Goal: Task Accomplishment & Management: Use online tool/utility

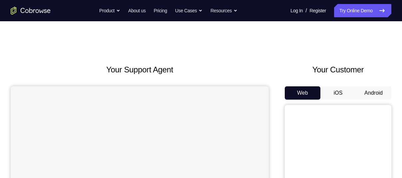
click at [373, 98] on button "Android" at bounding box center [373, 93] width 36 height 13
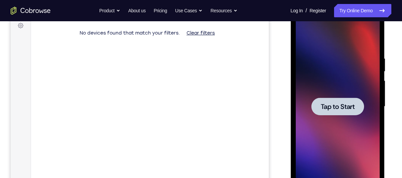
scroll to position [104, 0]
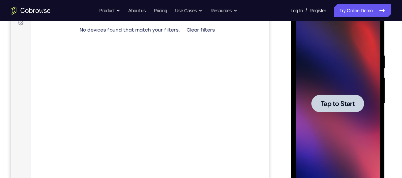
click at [328, 109] on div at bounding box center [337, 104] width 53 height 18
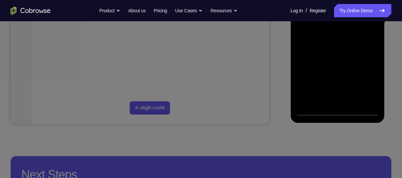
click at [331, 115] on icon at bounding box center [203, 60] width 407 height 236
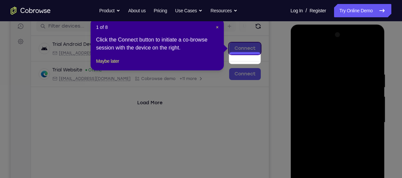
scroll to position [76, 0]
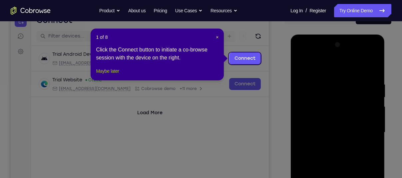
click at [119, 75] on button "Maybe later" at bounding box center [107, 71] width 23 height 8
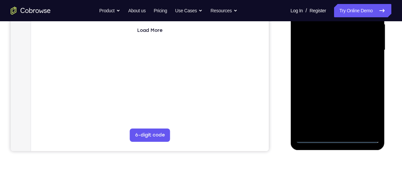
scroll to position [176, 0]
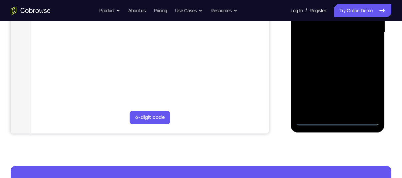
click at [339, 123] on div at bounding box center [337, 32] width 84 height 186
click at [366, 91] on div at bounding box center [337, 32] width 84 height 186
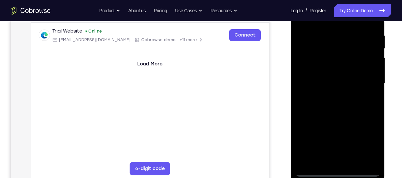
click at [320, 68] on div at bounding box center [337, 84] width 84 height 186
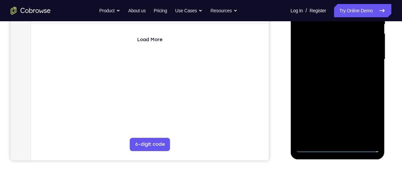
scroll to position [150, 0]
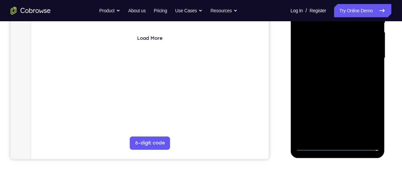
click at [313, 149] on div at bounding box center [337, 58] width 84 height 186
click at [369, 120] on div at bounding box center [337, 58] width 84 height 186
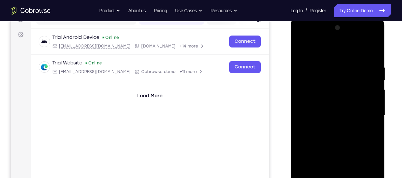
scroll to position [92, 0]
click at [310, 51] on div at bounding box center [337, 116] width 84 height 186
click at [369, 112] on div at bounding box center [337, 116] width 84 height 186
click at [330, 128] on div at bounding box center [337, 116] width 84 height 186
click at [346, 110] on div at bounding box center [337, 116] width 84 height 186
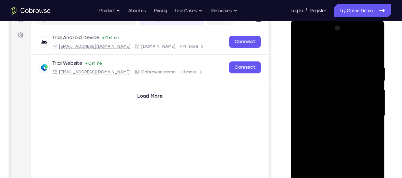
click at [321, 104] on div at bounding box center [337, 116] width 84 height 186
click at [313, 113] on div at bounding box center [337, 116] width 84 height 186
click at [310, 138] on div at bounding box center [337, 116] width 84 height 186
click at [318, 135] on div at bounding box center [337, 116] width 84 height 186
click at [310, 141] on div at bounding box center [337, 116] width 84 height 186
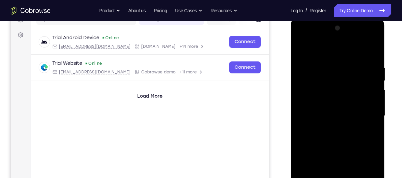
click at [370, 63] on div at bounding box center [337, 116] width 84 height 186
click at [308, 138] on div at bounding box center [337, 116] width 84 height 186
click at [370, 65] on div at bounding box center [337, 116] width 84 height 186
click at [360, 134] on div at bounding box center [337, 116] width 84 height 186
click at [373, 60] on div at bounding box center [337, 116] width 84 height 186
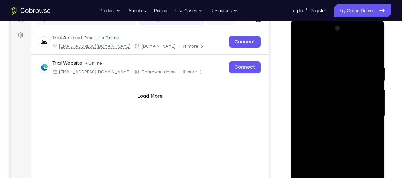
click at [370, 121] on div at bounding box center [337, 116] width 84 height 186
click at [373, 61] on div at bounding box center [337, 116] width 84 height 186
click at [318, 38] on div at bounding box center [337, 116] width 84 height 186
click at [310, 50] on div at bounding box center [337, 116] width 84 height 186
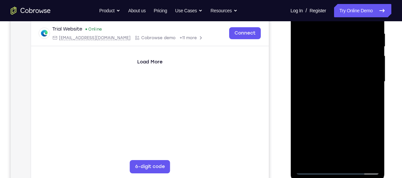
scroll to position [127, 0]
click at [350, 108] on div at bounding box center [337, 81] width 84 height 186
click at [354, 160] on div at bounding box center [337, 81] width 84 height 186
click at [339, 116] on div at bounding box center [337, 81] width 84 height 186
click at [321, 78] on div at bounding box center [337, 81] width 84 height 186
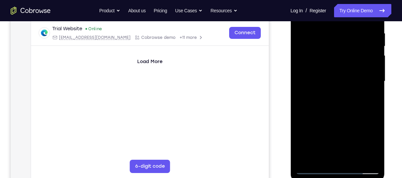
scroll to position [118, 0]
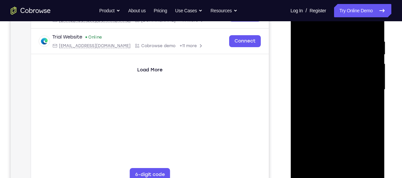
click at [325, 166] on div at bounding box center [337, 90] width 84 height 186
click at [313, 75] on div at bounding box center [337, 90] width 84 height 186
click at [313, 133] on div at bounding box center [337, 90] width 84 height 186
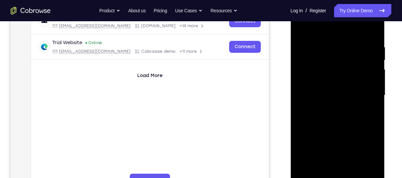
scroll to position [112, 0]
click at [299, 28] on div at bounding box center [337, 96] width 84 height 186
click at [334, 115] on div at bounding box center [337, 96] width 84 height 186
click at [319, 171] on div at bounding box center [337, 96] width 84 height 186
click at [299, 29] on div at bounding box center [337, 96] width 84 height 186
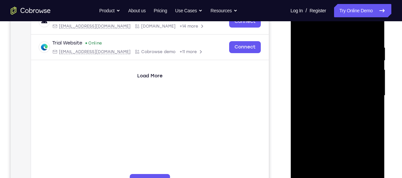
click at [328, 107] on div at bounding box center [337, 96] width 84 height 186
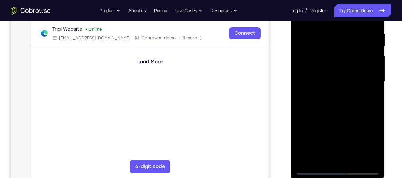
scroll to position [127, 0]
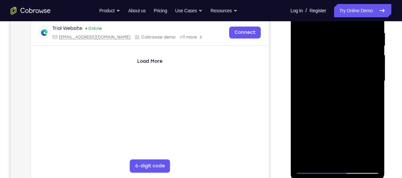
click at [313, 158] on div at bounding box center [337, 81] width 84 height 186
click at [370, 97] on div at bounding box center [337, 81] width 84 height 186
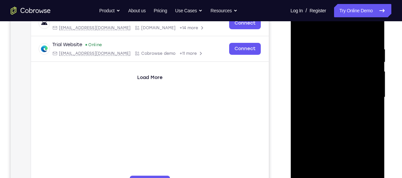
scroll to position [110, 0]
click at [301, 33] on div at bounding box center [337, 98] width 84 height 186
click at [325, 124] on div at bounding box center [337, 98] width 84 height 186
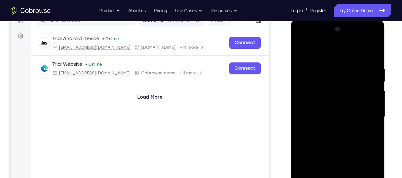
scroll to position [91, 0]
click at [301, 55] on div at bounding box center [337, 118] width 84 height 186
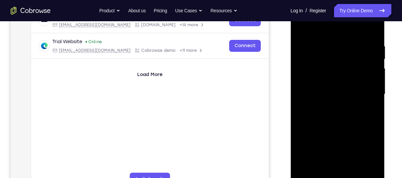
scroll to position [136, 0]
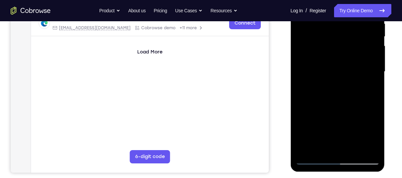
click at [375, 37] on div at bounding box center [337, 72] width 84 height 186
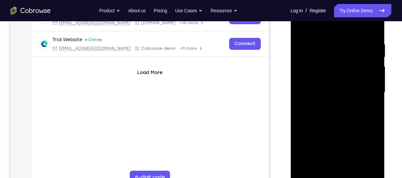
scroll to position [115, 0]
click at [301, 25] on div at bounding box center [337, 93] width 84 height 186
click at [323, 41] on div at bounding box center [337, 93] width 84 height 186
click at [358, 67] on div at bounding box center [337, 93] width 84 height 186
click at [301, 86] on div at bounding box center [337, 93] width 84 height 186
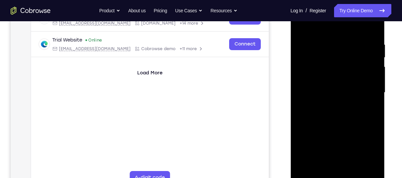
drag, startPoint x: 307, startPoint y: 84, endPoint x: 390, endPoint y: 84, distance: 82.9
click at [385, 84] on html "Online web based iOS Simulators and Android Emulators. Run iPhone, iPad, Mobile…" at bounding box center [337, 95] width 95 height 200
click at [373, 28] on div at bounding box center [337, 93] width 84 height 186
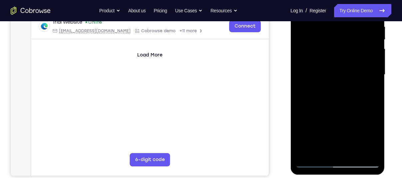
scroll to position [112, 0]
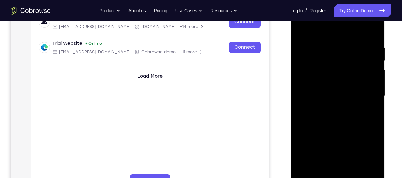
click at [376, 166] on div at bounding box center [337, 96] width 84 height 186
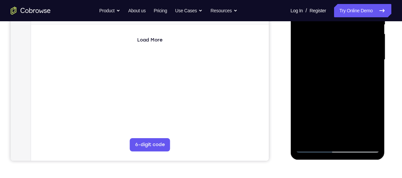
scroll to position [157, 0]
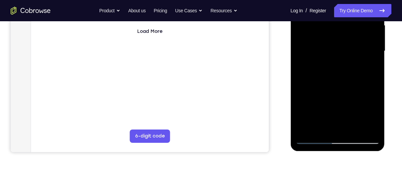
click at [354, 127] on div at bounding box center [337, 51] width 84 height 186
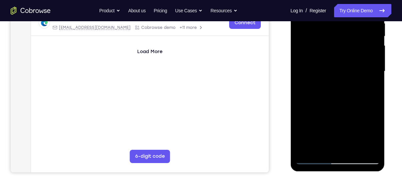
scroll to position [135, 0]
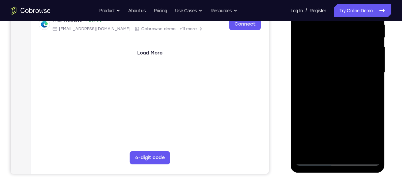
click at [317, 71] on div at bounding box center [337, 73] width 84 height 186
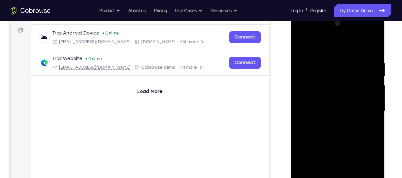
click at [303, 46] on div at bounding box center [337, 111] width 84 height 186
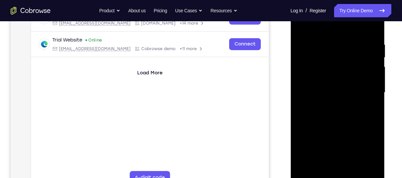
click at [324, 94] on div at bounding box center [337, 93] width 84 height 186
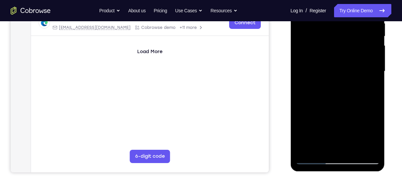
scroll to position [137, 0]
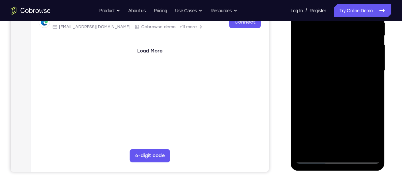
click at [320, 148] on div at bounding box center [337, 71] width 84 height 186
click at [330, 88] on div at bounding box center [337, 71] width 84 height 186
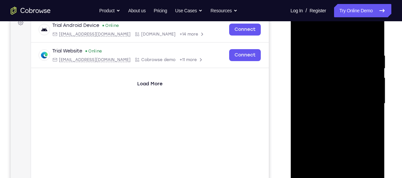
click at [305, 39] on div at bounding box center [337, 104] width 84 height 186
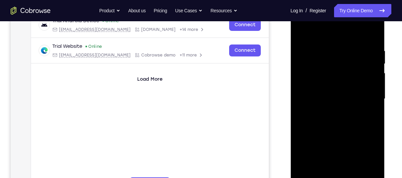
click at [316, 112] on div at bounding box center [337, 99] width 84 height 186
click at [351, 135] on div at bounding box center [337, 99] width 84 height 186
click at [371, 134] on div at bounding box center [337, 99] width 84 height 186
click at [298, 34] on div at bounding box center [337, 99] width 84 height 186
click at [299, 34] on div at bounding box center [337, 99] width 84 height 186
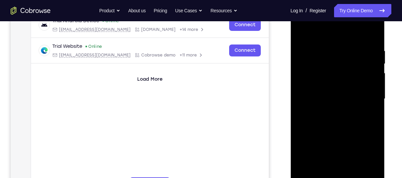
click at [103, 88] on div "Trial Android Device Online android@example.com Cobrowse.io +14 more android@ex…" at bounding box center [150, 64] width 238 height 104
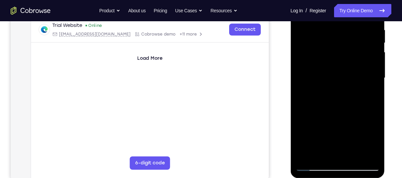
scroll to position [132, 0]
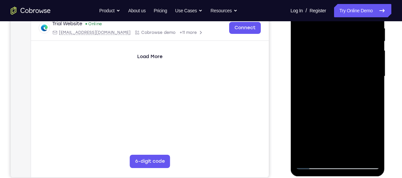
click at [353, 24] on div at bounding box center [337, 76] width 84 height 186
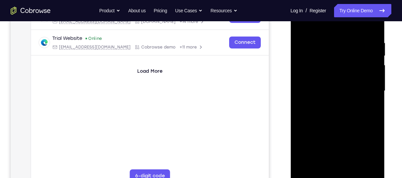
scroll to position [116, 0]
click at [371, 67] on div at bounding box center [337, 92] width 84 height 186
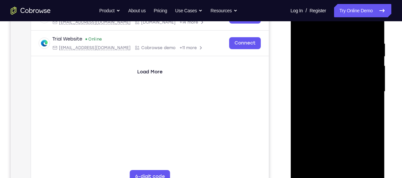
click at [371, 67] on div at bounding box center [337, 92] width 84 height 186
drag, startPoint x: 371, startPoint y: 66, endPoint x: 276, endPoint y: 79, distance: 96.1
drag, startPoint x: -4, startPoint y: 56, endPoint x: 258, endPoint y: 80, distance: 263.1
click at [258, 80] on div "Trial Android Device Online android@example.com Cobrowse.io +14 more android@ex…" at bounding box center [150, 57] width 238 height 104
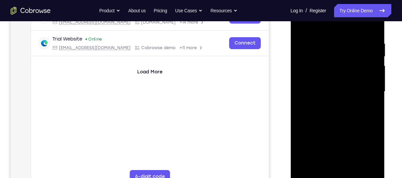
drag, startPoint x: 365, startPoint y: 74, endPoint x: 324, endPoint y: 81, distance: 42.2
click at [324, 81] on div at bounding box center [337, 92] width 84 height 186
drag, startPoint x: 371, startPoint y: 52, endPoint x: 324, endPoint y: 59, distance: 48.0
click at [324, 59] on div at bounding box center [337, 92] width 84 height 186
drag, startPoint x: 356, startPoint y: 58, endPoint x: 278, endPoint y: 65, distance: 78.2
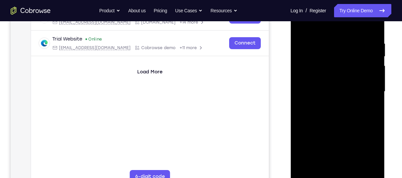
click at [290, 65] on html "Online web based iOS Simulators and Android Emulators. Run iPhone, iPad, Mobile…" at bounding box center [337, 94] width 95 height 200
drag, startPoint x: 354, startPoint y: 64, endPoint x: 302, endPoint y: 67, distance: 51.3
click at [302, 67] on div at bounding box center [337, 92] width 84 height 186
click at [373, 27] on div at bounding box center [337, 92] width 84 height 186
click at [351, 167] on div at bounding box center [337, 92] width 84 height 186
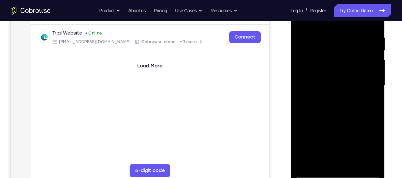
scroll to position [123, 0]
click at [323, 97] on div at bounding box center [337, 85] width 84 height 186
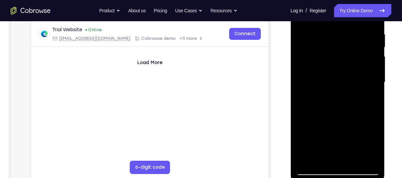
click at [318, 157] on div at bounding box center [337, 82] width 84 height 186
drag, startPoint x: 314, startPoint y: 97, endPoint x: 274, endPoint y: 100, distance: 39.7
click at [290, 100] on html "Online web based iOS Simulators and Android Emulators. Run iPhone, iPad, Mobile…" at bounding box center [337, 84] width 95 height 200
click at [312, 100] on div at bounding box center [337, 82] width 84 height 186
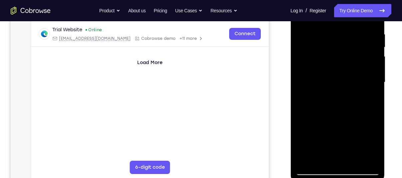
click at [312, 100] on div at bounding box center [337, 82] width 84 height 186
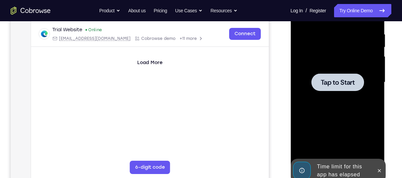
click at [331, 86] on span "Tap to Start" at bounding box center [337, 82] width 34 height 7
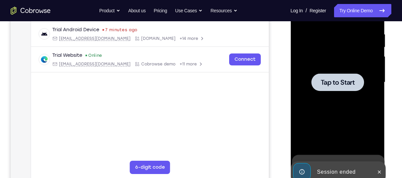
click at [325, 86] on span "Tap to Start" at bounding box center [337, 82] width 34 height 7
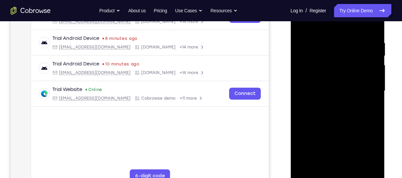
scroll to position [133, 0]
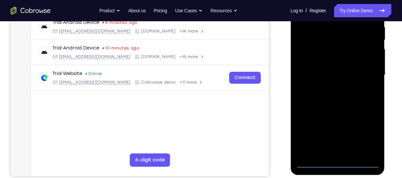
click at [338, 163] on div at bounding box center [337, 75] width 84 height 186
click at [366, 131] on div at bounding box center [337, 75] width 84 height 186
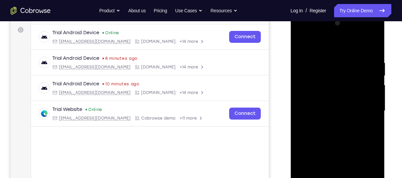
scroll to position [97, 0]
click at [323, 47] on div at bounding box center [337, 111] width 84 height 186
click at [363, 109] on div at bounding box center [337, 111] width 84 height 186
click at [236, 152] on div "Trial Android Device Online android@example.com Cobrowse.io +14 more android@ex…" at bounding box center [150, 92] width 238 height 134
click at [329, 124] on div at bounding box center [337, 111] width 84 height 186
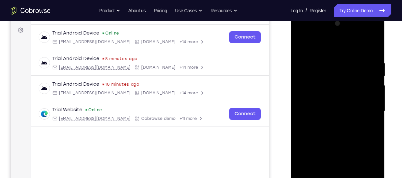
click at [318, 104] on div at bounding box center [337, 111] width 84 height 186
click at [304, 94] on div at bounding box center [337, 111] width 84 height 186
click at [314, 110] on div at bounding box center [337, 111] width 84 height 186
click at [372, 121] on div at bounding box center [337, 111] width 84 height 186
click at [346, 125] on div at bounding box center [337, 111] width 84 height 186
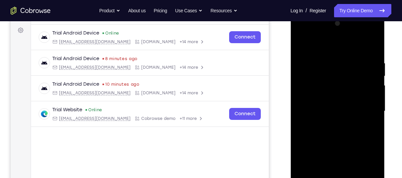
click at [338, 120] on div at bounding box center [337, 111] width 84 height 186
click at [322, 113] on div at bounding box center [337, 111] width 84 height 186
click at [316, 136] on div at bounding box center [337, 111] width 84 height 186
click at [320, 126] on div at bounding box center [337, 111] width 84 height 186
click at [310, 31] on div at bounding box center [337, 111] width 84 height 186
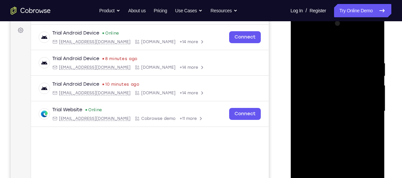
click at [342, 35] on div at bounding box center [337, 111] width 84 height 186
click at [329, 44] on div at bounding box center [337, 111] width 84 height 186
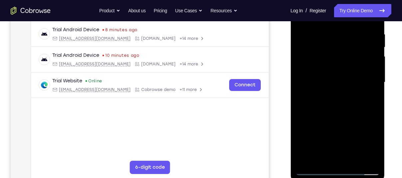
scroll to position [126, 0]
click at [344, 111] on div at bounding box center [337, 82] width 84 height 186
click at [339, 106] on div at bounding box center [337, 82] width 84 height 186
click at [352, 161] on div at bounding box center [337, 82] width 84 height 186
click at [331, 118] on div at bounding box center [337, 82] width 84 height 186
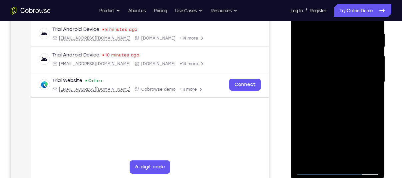
click at [326, 75] on div at bounding box center [337, 82] width 84 height 186
click at [318, 153] on div at bounding box center [337, 82] width 84 height 186
click at [369, 98] on div at bounding box center [337, 82] width 84 height 186
click at [340, 72] on div at bounding box center [337, 82] width 84 height 186
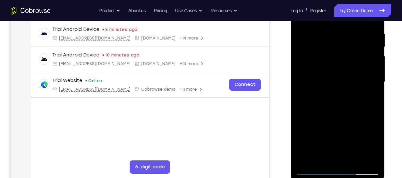
scroll to position [115, 0]
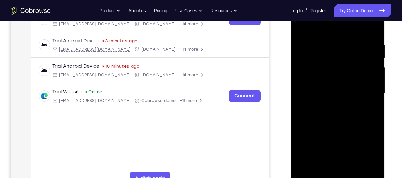
click at [324, 136] on div at bounding box center [337, 93] width 84 height 186
click at [299, 28] on div at bounding box center [337, 93] width 84 height 186
click at [321, 107] on div at bounding box center [337, 93] width 84 height 186
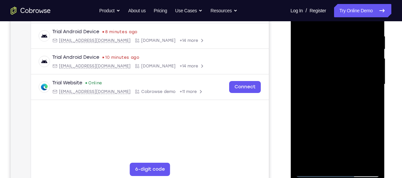
click at [316, 160] on div at bounding box center [337, 84] width 84 height 186
click at [316, 101] on div at bounding box center [337, 84] width 84 height 186
click at [367, 100] on div at bounding box center [337, 84] width 84 height 186
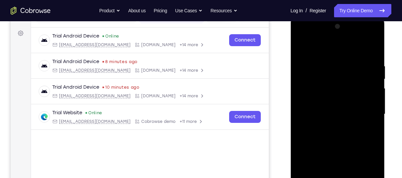
scroll to position [93, 0]
click at [304, 51] on div at bounding box center [337, 115] width 84 height 186
click at [376, 80] on div at bounding box center [337, 115] width 84 height 186
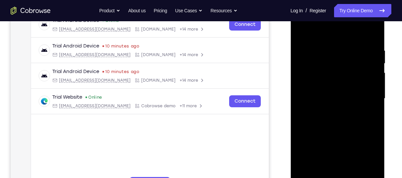
scroll to position [109, 0]
click at [334, 140] on div at bounding box center [337, 99] width 84 height 186
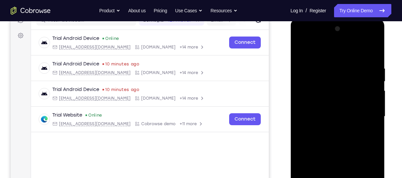
scroll to position [91, 0]
click at [300, 51] on div at bounding box center [337, 117] width 84 height 186
click at [299, 47] on div at bounding box center [337, 117] width 84 height 186
click at [318, 64] on div at bounding box center [337, 117] width 84 height 186
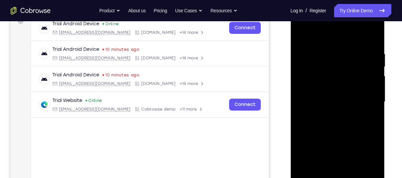
scroll to position [106, 0]
click at [364, 84] on div at bounding box center [337, 102] width 84 height 186
click at [379, 78] on div at bounding box center [337, 102] width 84 height 186
click at [378, 78] on div at bounding box center [337, 102] width 84 height 186
click at [376, 79] on div at bounding box center [337, 102] width 84 height 186
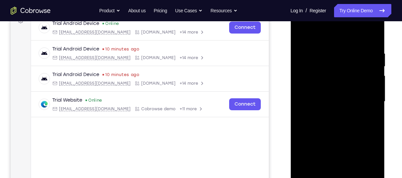
click at [376, 80] on div at bounding box center [337, 102] width 84 height 186
click at [372, 36] on div at bounding box center [337, 102] width 84 height 186
drag, startPoint x: 355, startPoint y: 137, endPoint x: 338, endPoint y: 100, distance: 41.0
click at [338, 100] on div at bounding box center [337, 102] width 84 height 186
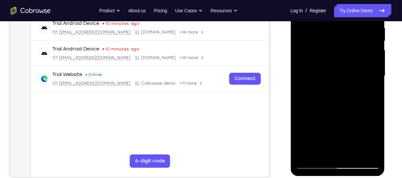
scroll to position [132, 0]
click at [374, 144] on div at bounding box center [337, 76] width 84 height 186
drag, startPoint x: 347, startPoint y: 123, endPoint x: 336, endPoint y: 66, distance: 58.0
click at [336, 66] on div at bounding box center [337, 76] width 84 height 186
click at [376, 144] on div at bounding box center [337, 76] width 84 height 186
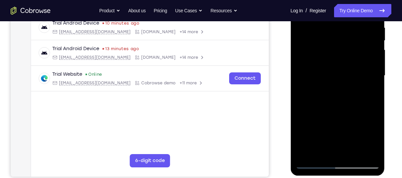
drag, startPoint x: 351, startPoint y: 125, endPoint x: 327, endPoint y: 78, distance: 53.7
drag, startPoint x: 327, startPoint y: 78, endPoint x: 343, endPoint y: 86, distance: 18.5
click at [343, 86] on div at bounding box center [337, 76] width 84 height 186
drag, startPoint x: 326, startPoint y: 130, endPoint x: 318, endPoint y: 68, distance: 62.8
click at [318, 68] on div at bounding box center [337, 76] width 84 height 186
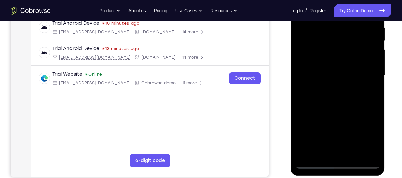
click at [319, 153] on div at bounding box center [337, 76] width 84 height 186
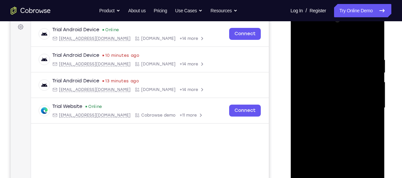
scroll to position [100, 0]
click at [282, 69] on div "Your Support Agent Your Customer Web iOS Android" at bounding box center [201, 87] width 380 height 246
drag, startPoint x: 330, startPoint y: 101, endPoint x: 333, endPoint y: 153, distance: 52.0
click at [333, 153] on div at bounding box center [337, 108] width 84 height 186
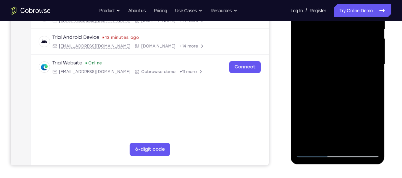
scroll to position [144, 0]
drag, startPoint x: 327, startPoint y: 84, endPoint x: 332, endPoint y: 168, distance: 84.7
click at [332, 166] on html "Online web based iOS Simulators and Android Emulators. Run iPhone, iPad, Mobile…" at bounding box center [337, 66] width 95 height 200
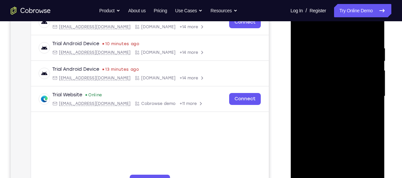
click at [316, 51] on div at bounding box center [337, 96] width 84 height 186
click at [318, 52] on div at bounding box center [337, 96] width 84 height 186
drag, startPoint x: 336, startPoint y: 109, endPoint x: 334, endPoint y: 56, distance: 53.3
click at [334, 56] on div at bounding box center [337, 96] width 84 height 186
click at [301, 27] on div at bounding box center [337, 96] width 84 height 186
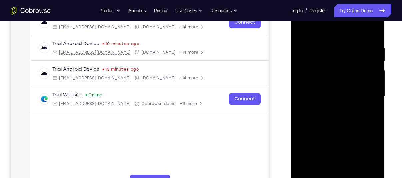
click at [366, 163] on div at bounding box center [337, 96] width 84 height 186
drag, startPoint x: 321, startPoint y: 55, endPoint x: 331, endPoint y: 117, distance: 63.0
click at [331, 117] on div at bounding box center [337, 96] width 84 height 186
drag, startPoint x: 349, startPoint y: 76, endPoint x: 360, endPoint y: 165, distance: 89.9
click at [360, 165] on div at bounding box center [337, 96] width 84 height 186
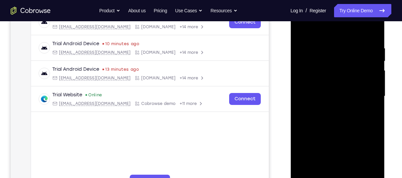
drag, startPoint x: 347, startPoint y: 78, endPoint x: 349, endPoint y: 149, distance: 71.6
click at [349, 149] on div at bounding box center [337, 96] width 84 height 186
drag, startPoint x: 348, startPoint y: 84, endPoint x: 354, endPoint y: 150, distance: 66.2
click at [354, 150] on div at bounding box center [337, 96] width 84 height 186
drag, startPoint x: 330, startPoint y: 69, endPoint x: 341, endPoint y: 135, distance: 67.4
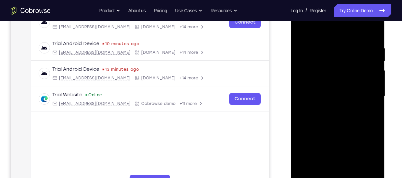
click at [341, 135] on div at bounding box center [337, 96] width 84 height 186
drag, startPoint x: 344, startPoint y: 70, endPoint x: 343, endPoint y: 125, distance: 55.9
click at [343, 125] on div at bounding box center [337, 96] width 84 height 186
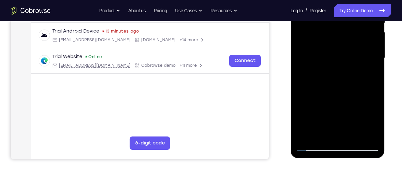
scroll to position [150, 0]
click at [350, 139] on div at bounding box center [337, 58] width 84 height 186
click at [353, 136] on div at bounding box center [337, 58] width 84 height 186
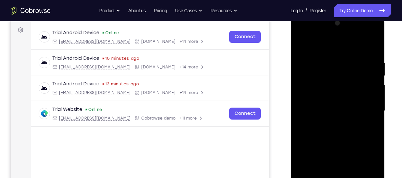
scroll to position [97, 0]
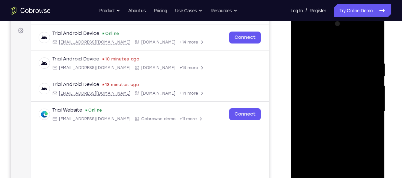
click at [299, 43] on div at bounding box center [337, 112] width 84 height 186
click at [342, 35] on div at bounding box center [337, 112] width 84 height 186
drag, startPoint x: 340, startPoint y: 35, endPoint x: 645, endPoint y: 23, distance: 304.7
click at [340, 34] on div at bounding box center [337, 112] width 84 height 186
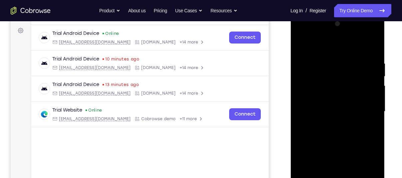
click at [334, 32] on div at bounding box center [337, 112] width 84 height 186
click at [351, 33] on div at bounding box center [337, 112] width 84 height 186
click at [343, 31] on div at bounding box center [337, 112] width 84 height 186
click at [340, 32] on div at bounding box center [337, 112] width 84 height 186
drag, startPoint x: 328, startPoint y: 43, endPoint x: 348, endPoint y: 111, distance: 71.4
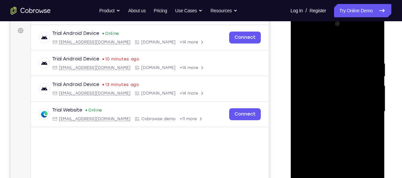
click at [348, 111] on div at bounding box center [337, 112] width 84 height 186
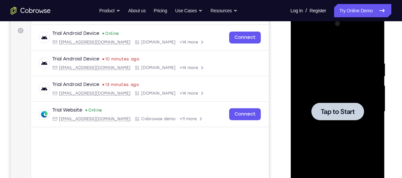
click at [350, 115] on span "Tap to Start" at bounding box center [337, 111] width 34 height 7
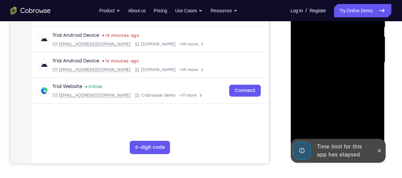
scroll to position [147, 0]
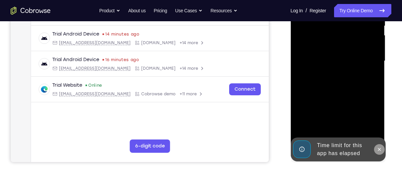
click at [382, 150] on button at bounding box center [378, 149] width 11 height 11
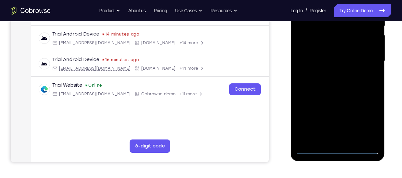
click at [340, 145] on div at bounding box center [337, 61] width 84 height 186
click at [340, 149] on div at bounding box center [337, 61] width 84 height 186
click at [368, 118] on div at bounding box center [337, 61] width 84 height 186
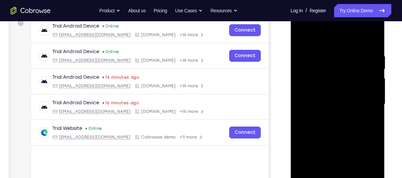
scroll to position [102, 0]
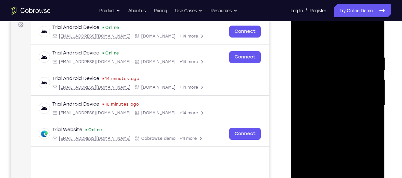
click at [317, 43] on div at bounding box center [337, 106] width 84 height 186
click at [365, 102] on div at bounding box center [337, 106] width 84 height 186
click at [334, 106] on div at bounding box center [337, 106] width 84 height 186
click at [332, 119] on div at bounding box center [337, 106] width 84 height 186
click at [326, 96] on div at bounding box center [337, 106] width 84 height 186
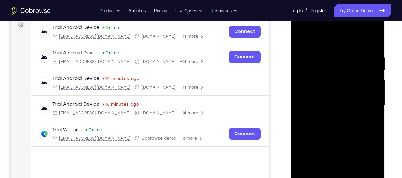
click at [318, 92] on div at bounding box center [337, 106] width 84 height 186
click at [320, 105] on div at bounding box center [337, 106] width 84 height 186
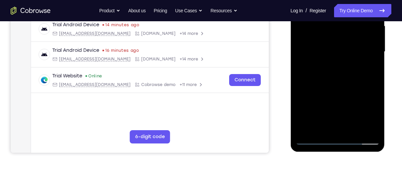
scroll to position [157, 0]
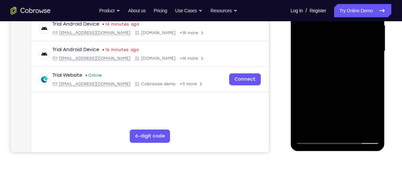
click at [324, 77] on div at bounding box center [337, 51] width 84 height 186
click at [316, 76] on div at bounding box center [337, 51] width 84 height 186
click at [356, 128] on div at bounding box center [337, 51] width 84 height 186
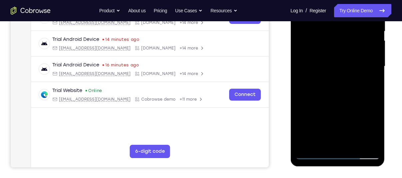
scroll to position [140, 0]
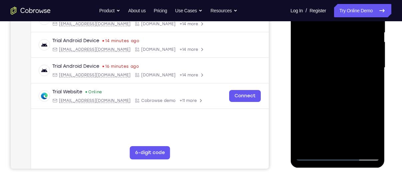
click at [337, 105] on div at bounding box center [337, 68] width 84 height 186
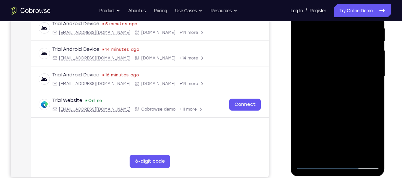
scroll to position [131, 0]
click at [322, 121] on div at bounding box center [337, 77] width 84 height 186
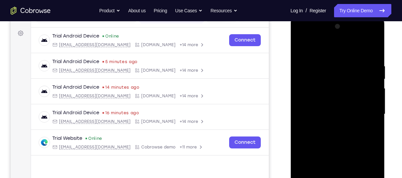
scroll to position [92, 0]
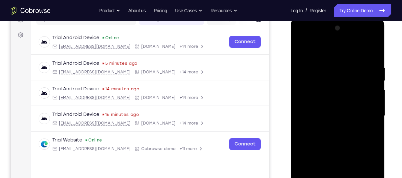
click at [315, 77] on div at bounding box center [337, 116] width 84 height 186
drag, startPoint x: 309, startPoint y: 55, endPoint x: 302, endPoint y: 14, distance: 41.9
click at [302, 18] on html "Online web based iOS Simulators and Android Emulators. Run iPhone, iPad, Mobile…" at bounding box center [337, 118] width 95 height 200
click at [300, 48] on div at bounding box center [337, 116] width 84 height 186
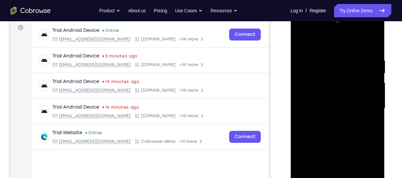
scroll to position [100, 0]
drag, startPoint x: 37, startPoint y: 93, endPoint x: 388, endPoint y: 82, distance: 350.9
click at [388, 82] on div at bounding box center [338, 107] width 106 height 205
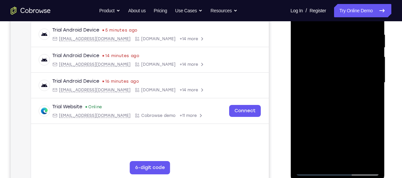
scroll to position [122, 0]
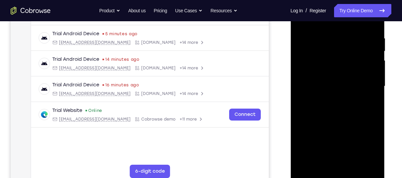
click at [299, 22] on div at bounding box center [337, 86] width 84 height 186
drag, startPoint x: 336, startPoint y: 132, endPoint x: 334, endPoint y: 109, distance: 22.4
click at [334, 109] on div at bounding box center [337, 86] width 84 height 186
click at [311, 173] on div at bounding box center [337, 86] width 84 height 186
click at [300, 22] on div at bounding box center [337, 86] width 84 height 186
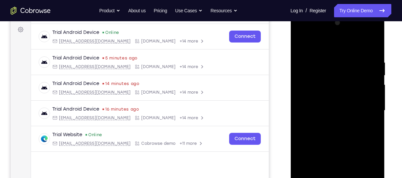
scroll to position [97, 0]
click at [299, 45] on div at bounding box center [337, 111] width 84 height 186
drag, startPoint x: 339, startPoint y: 123, endPoint x: 327, endPoint y: 55, distance: 68.7
click at [327, 55] on div at bounding box center [337, 111] width 84 height 186
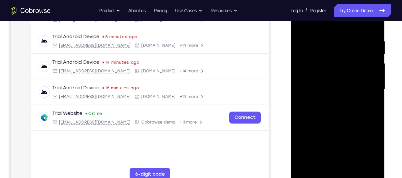
scroll to position [121, 0]
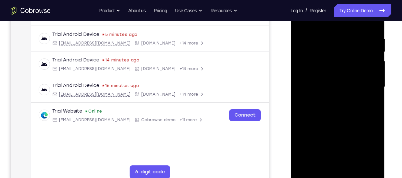
drag, startPoint x: 357, startPoint y: 138, endPoint x: 332, endPoint y: 69, distance: 73.9
drag, startPoint x: 42, startPoint y: 80, endPoint x: 389, endPoint y: 82, distance: 347.1
click at [389, 82] on div at bounding box center [338, 86] width 106 height 205
drag, startPoint x: 358, startPoint y: 106, endPoint x: 332, endPoint y: 43, distance: 68.5
click at [332, 43] on div at bounding box center [337, 87] width 84 height 186
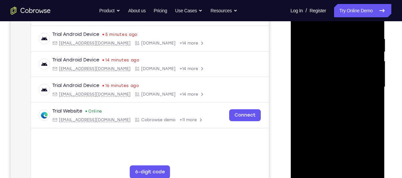
click at [349, 165] on div at bounding box center [337, 87] width 84 height 186
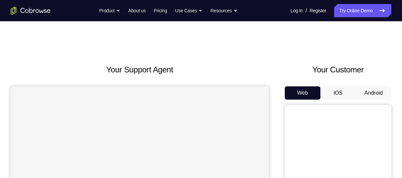
click at [384, 96] on button "Android" at bounding box center [373, 93] width 36 height 13
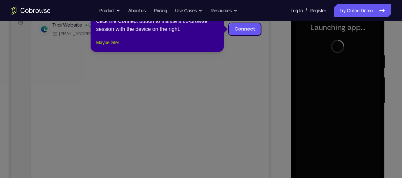
click at [119, 47] on button "Maybe later" at bounding box center [107, 43] width 23 height 8
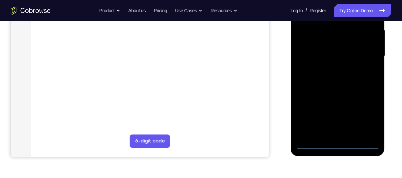
scroll to position [153, 0]
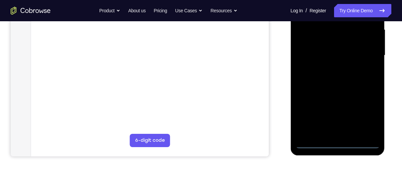
click at [338, 143] on div at bounding box center [337, 55] width 84 height 186
click at [340, 142] on div at bounding box center [337, 55] width 84 height 186
click at [363, 115] on div at bounding box center [337, 55] width 84 height 186
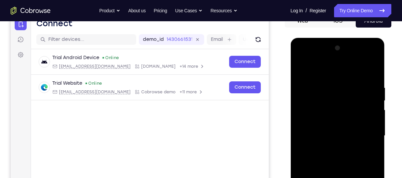
scroll to position [70, 0]
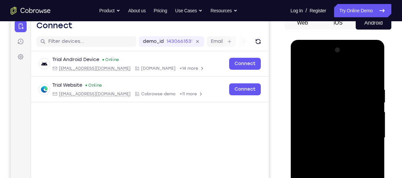
click at [324, 72] on div at bounding box center [337, 138] width 84 height 186
click at [362, 136] on div at bounding box center [337, 138] width 84 height 186
click at [369, 133] on div at bounding box center [337, 138] width 84 height 186
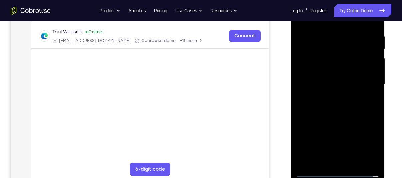
scroll to position [123, 0]
click at [329, 96] on div at bounding box center [337, 85] width 84 height 186
click at [316, 77] on div at bounding box center [337, 85] width 84 height 186
click at [312, 70] on div at bounding box center [337, 85] width 84 height 186
click at [319, 85] on div at bounding box center [337, 85] width 84 height 186
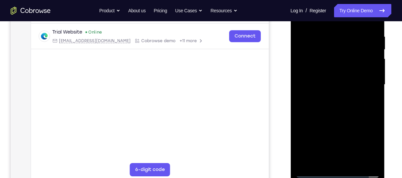
click at [313, 107] on div at bounding box center [337, 85] width 84 height 186
click at [327, 101] on div at bounding box center [337, 85] width 84 height 186
click at [329, 110] on div at bounding box center [337, 85] width 84 height 186
click at [353, 163] on div at bounding box center [337, 85] width 84 height 186
click at [332, 119] on div at bounding box center [337, 85] width 84 height 186
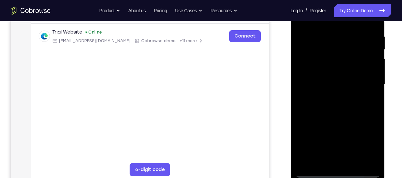
click at [323, 81] on div at bounding box center [337, 85] width 84 height 186
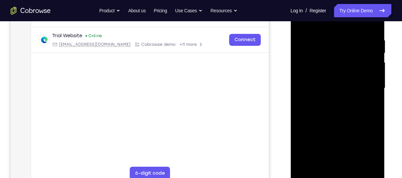
scroll to position [115, 0]
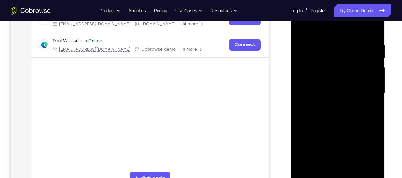
click at [298, 28] on div at bounding box center [337, 93] width 84 height 186
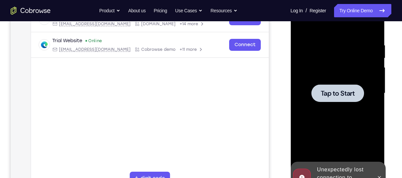
click at [389, 116] on div at bounding box center [338, 92] width 106 height 205
click at [350, 97] on span "Tap to Start" at bounding box center [337, 93] width 34 height 7
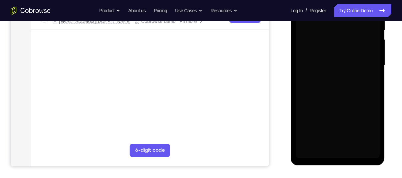
scroll to position [144, 0]
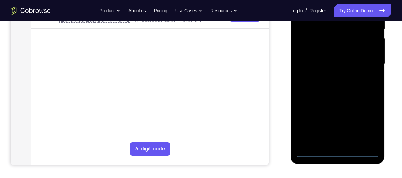
click at [336, 149] on div at bounding box center [337, 64] width 84 height 186
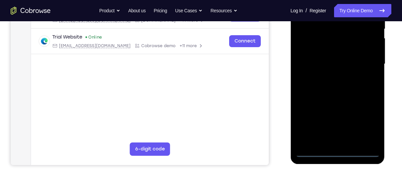
click at [342, 152] on div at bounding box center [337, 64] width 84 height 186
click at [365, 124] on div at bounding box center [337, 64] width 84 height 186
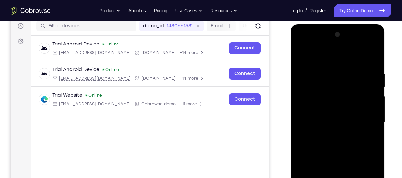
scroll to position [86, 0]
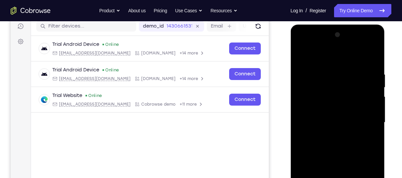
click at [320, 52] on div at bounding box center [337, 123] width 84 height 186
click at [364, 117] on div at bounding box center [337, 123] width 84 height 186
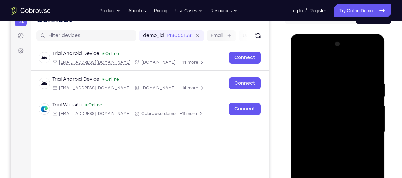
scroll to position [76, 0]
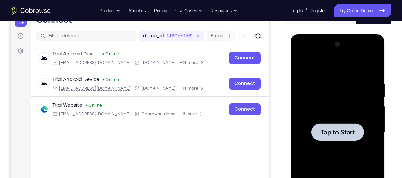
click at [325, 142] on div at bounding box center [337, 132] width 84 height 186
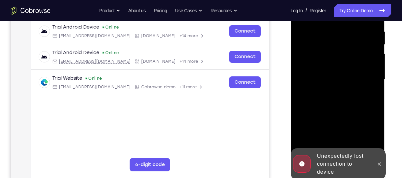
scroll to position [145, 0]
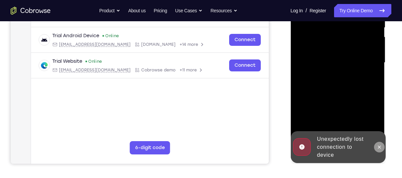
click at [378, 143] on button at bounding box center [378, 147] width 11 height 11
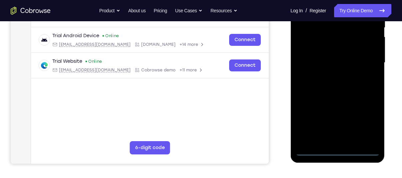
click at [338, 146] on div at bounding box center [337, 63] width 84 height 186
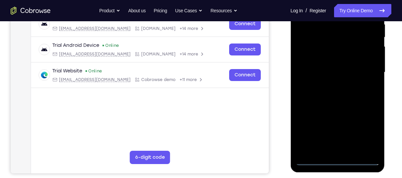
scroll to position [129, 0]
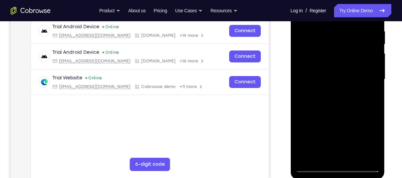
click at [333, 166] on div at bounding box center [337, 79] width 84 height 186
click at [336, 167] on div at bounding box center [337, 79] width 84 height 186
click at [367, 137] on div at bounding box center [337, 79] width 84 height 186
click at [346, 75] on div at bounding box center [337, 79] width 84 height 186
click at [315, 169] on div at bounding box center [337, 79] width 84 height 186
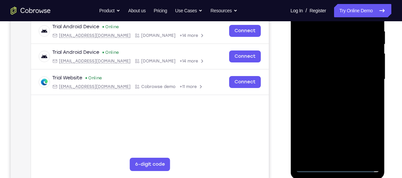
click at [313, 166] on div at bounding box center [337, 79] width 84 height 186
click at [336, 78] on div at bounding box center [337, 79] width 84 height 186
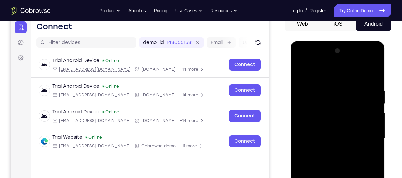
scroll to position [69, 0]
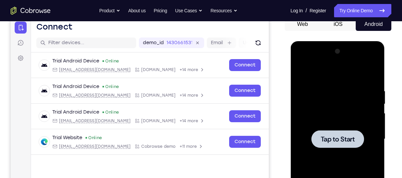
click at [334, 127] on div at bounding box center [337, 139] width 84 height 186
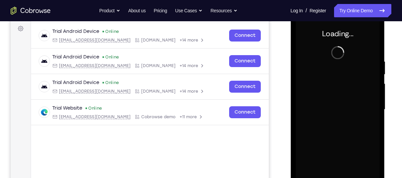
scroll to position [99, 0]
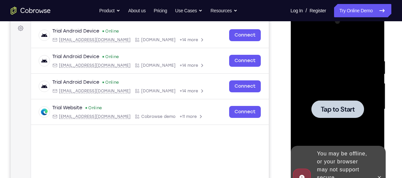
click at [326, 104] on div at bounding box center [337, 109] width 53 height 18
click at [320, 106] on span "Tap to Start" at bounding box center [337, 109] width 34 height 7
click at [340, 99] on div at bounding box center [337, 109] width 84 height 186
click at [336, 88] on div at bounding box center [337, 109] width 84 height 186
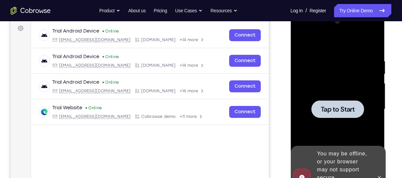
click at [336, 88] on div at bounding box center [337, 109] width 84 height 186
click at [336, 87] on div at bounding box center [337, 109] width 84 height 186
drag, startPoint x: 336, startPoint y: 88, endPoint x: 328, endPoint y: 101, distance: 15.5
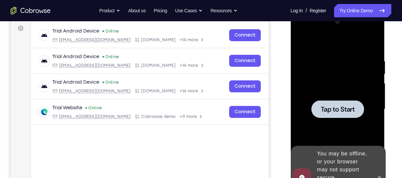
click at [328, 101] on div at bounding box center [337, 109] width 53 height 18
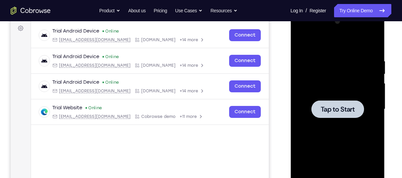
click at [328, 112] on span "Tap to Start" at bounding box center [337, 109] width 34 height 7
drag, startPoint x: 327, startPoint y: 106, endPoint x: 360, endPoint y: 113, distance: 33.9
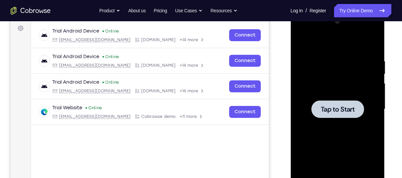
click at [360, 113] on div at bounding box center [337, 109] width 53 height 18
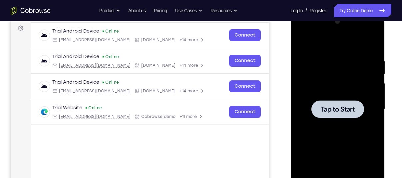
click at [360, 113] on div at bounding box center [337, 109] width 53 height 18
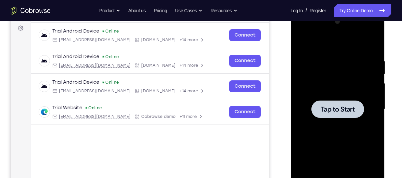
click at [360, 113] on div at bounding box center [337, 109] width 53 height 18
click at [231, 160] on main "demo_id 1430661531 1430661531 Email User ID Device ID Device name 6-digit code …" at bounding box center [150, 115] width 238 height 223
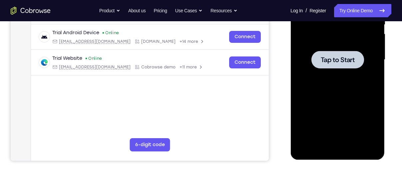
scroll to position [149, 0]
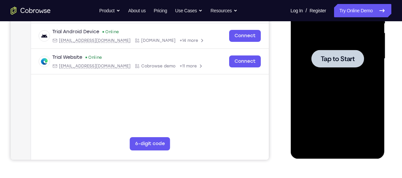
click at [359, 72] on div at bounding box center [337, 59] width 84 height 186
drag, startPoint x: 359, startPoint y: 72, endPoint x: 331, endPoint y: 57, distance: 31.1
click at [331, 57] on span "Tap to Start" at bounding box center [337, 59] width 34 height 7
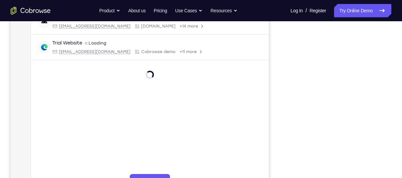
scroll to position [152, 0]
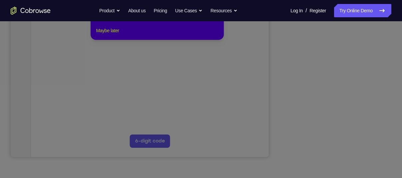
drag, startPoint x: 114, startPoint y: 41, endPoint x: 156, endPoint y: 120, distance: 90.2
click at [114, 35] on button "Maybe later" at bounding box center [107, 31] width 23 height 8
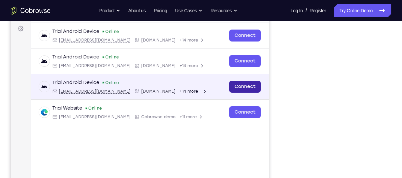
scroll to position [94, 0]
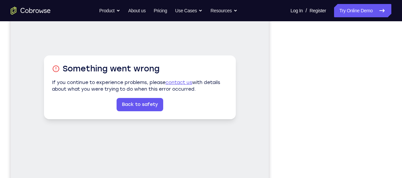
scroll to position [113, 0]
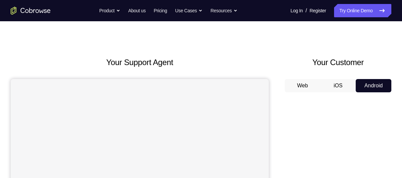
scroll to position [7, 0]
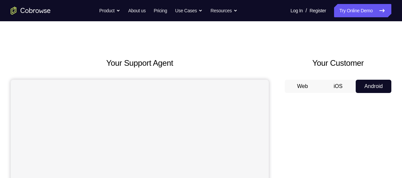
click at [321, 88] on button "iOS" at bounding box center [338, 86] width 36 height 13
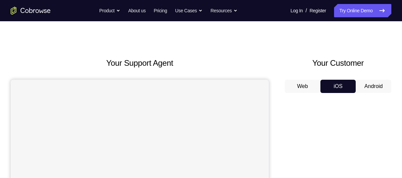
click at [360, 83] on button "Android" at bounding box center [373, 86] width 36 height 13
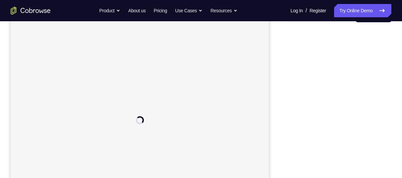
scroll to position [76, 0]
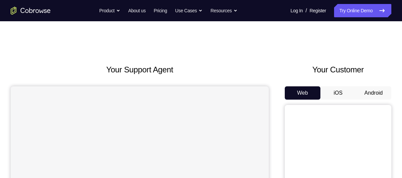
click at [367, 93] on button "Android" at bounding box center [373, 93] width 36 height 13
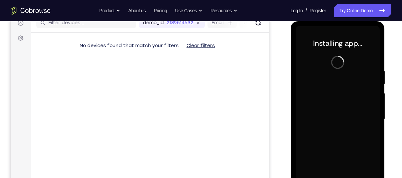
scroll to position [88, 0]
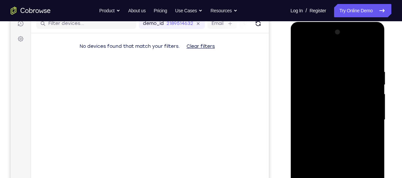
click at [283, 75] on div "Your Support Agent Your Customer Web iOS Android" at bounding box center [201, 99] width 380 height 246
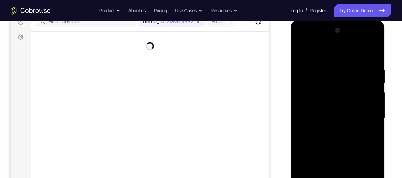
scroll to position [192, 0]
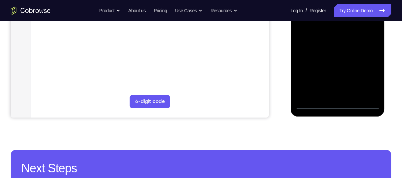
click at [338, 107] on div at bounding box center [337, 16] width 84 height 186
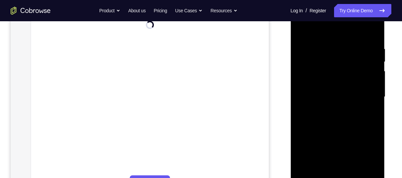
scroll to position [108, 0]
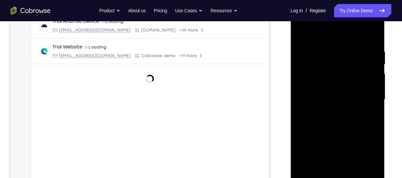
click at [362, 160] on div at bounding box center [337, 100] width 84 height 186
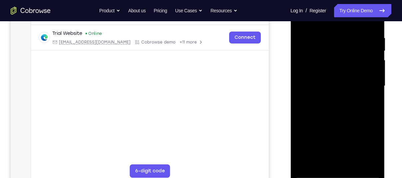
scroll to position [126, 0]
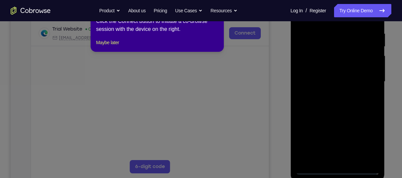
click at [363, 140] on icon at bounding box center [203, 89] width 407 height 178
click at [100, 47] on button "Maybe later" at bounding box center [107, 43] width 23 height 8
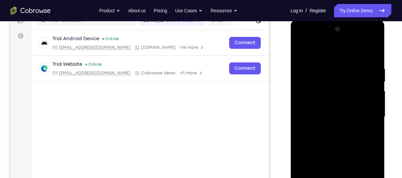
scroll to position [86, 0]
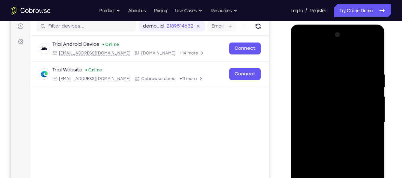
click at [305, 58] on div at bounding box center [337, 123] width 84 height 186
click at [367, 119] on div at bounding box center [337, 123] width 84 height 186
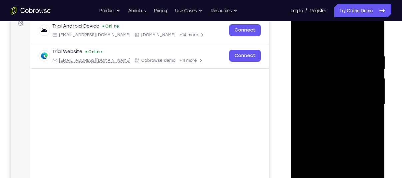
scroll to position [104, 0]
click at [330, 112] on div at bounding box center [337, 104] width 84 height 186
click at [330, 117] on div at bounding box center [337, 104] width 84 height 186
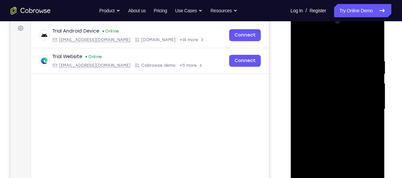
scroll to position [98, 0]
click at [319, 106] on div at bounding box center [337, 110] width 84 height 186
click at [308, 98] on div at bounding box center [337, 110] width 84 height 186
click at [308, 106] on div at bounding box center [337, 110] width 84 height 186
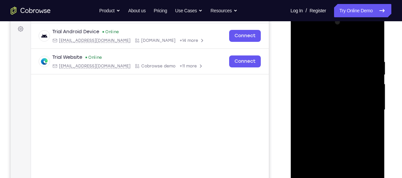
click at [308, 106] on div at bounding box center [337, 110] width 84 height 186
click at [371, 97] on div at bounding box center [337, 110] width 84 height 186
click at [310, 111] on div at bounding box center [337, 110] width 84 height 186
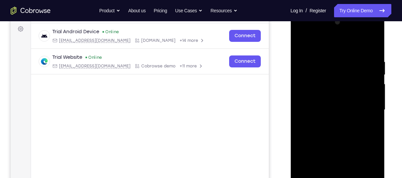
click at [310, 111] on div at bounding box center [337, 110] width 84 height 186
click at [322, 125] on div at bounding box center [337, 110] width 84 height 186
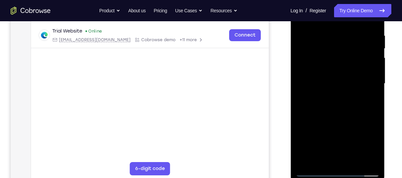
scroll to position [125, 0]
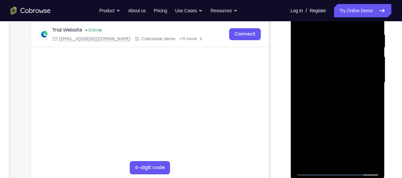
click at [322, 28] on div at bounding box center [337, 83] width 84 height 186
click at [325, 109] on div at bounding box center [337, 83] width 84 height 186
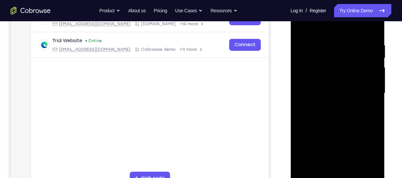
scroll to position [111, 0]
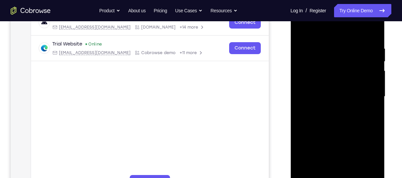
click at [320, 47] on div at bounding box center [337, 97] width 84 height 186
click at [299, 77] on div at bounding box center [337, 97] width 84 height 186
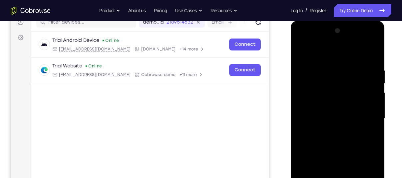
scroll to position [89, 0]
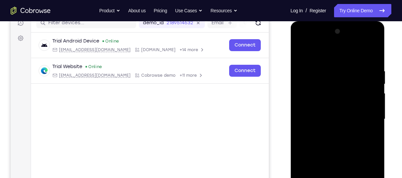
drag, startPoint x: 346, startPoint y: 56, endPoint x: 335, endPoint y: 15, distance: 42.7
click at [335, 21] on html "Online web based iOS Simulators and Android Emulators. Run iPhone, iPad, Mobile…" at bounding box center [337, 121] width 95 height 200
click at [372, 54] on div at bounding box center [337, 119] width 84 height 186
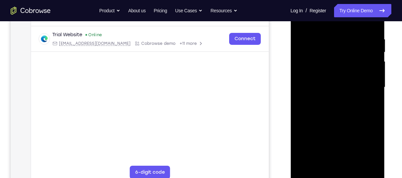
scroll to position [121, 0]
click at [353, 165] on div at bounding box center [337, 87] width 84 height 186
click at [321, 120] on div at bounding box center [337, 87] width 84 height 186
drag, startPoint x: 350, startPoint y: 127, endPoint x: 340, endPoint y: 86, distance: 42.4
click at [340, 86] on div at bounding box center [337, 87] width 84 height 186
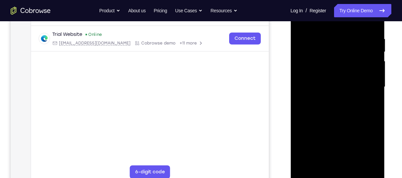
drag, startPoint x: 330, startPoint y: 97, endPoint x: 338, endPoint y: 149, distance: 53.2
click at [338, 149] on div at bounding box center [337, 87] width 84 height 186
click at [315, 26] on div at bounding box center [337, 87] width 84 height 186
click at [322, 71] on div at bounding box center [337, 87] width 84 height 186
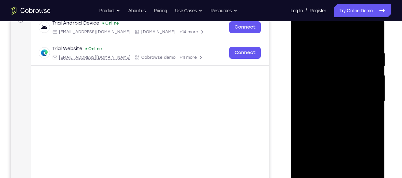
scroll to position [106, 0]
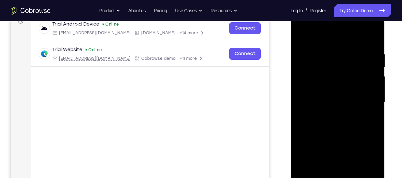
click at [302, 35] on div at bounding box center [337, 102] width 84 height 186
click at [303, 34] on div at bounding box center [337, 102] width 84 height 186
click at [322, 47] on div at bounding box center [337, 102] width 84 height 186
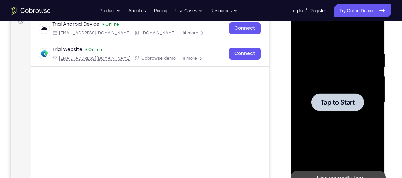
click at [329, 91] on div at bounding box center [337, 102] width 84 height 186
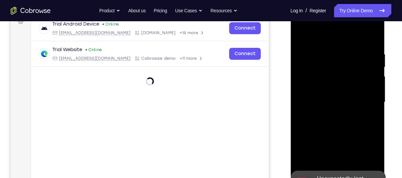
scroll to position [144, 0]
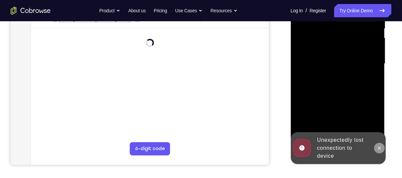
click at [378, 151] on button at bounding box center [378, 148] width 11 height 11
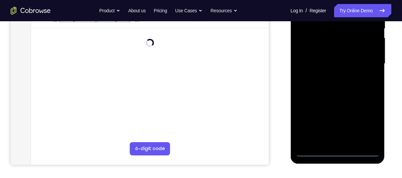
click at [337, 150] on div at bounding box center [337, 64] width 84 height 186
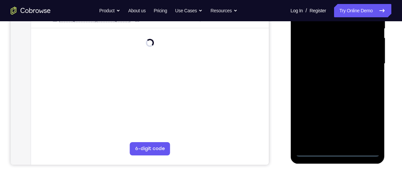
click at [337, 150] on div at bounding box center [337, 64] width 84 height 186
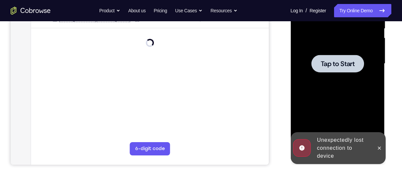
click at [337, 150] on div "Online web based iOS Simulators and Android Emulators. Run iPhone, iPad, Mobile…" at bounding box center [337, 66] width 95 height 200
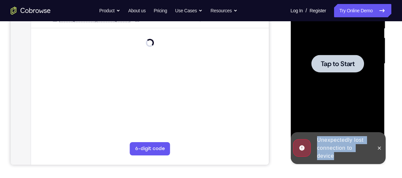
click at [336, 150] on div "Unexpectedly lost connection to device" at bounding box center [343, 148] width 58 height 29
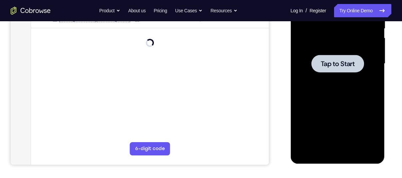
drag, startPoint x: 337, startPoint y: 150, endPoint x: 343, endPoint y: 61, distance: 89.0
click at [343, 61] on span "Tap to Start" at bounding box center [337, 64] width 34 height 7
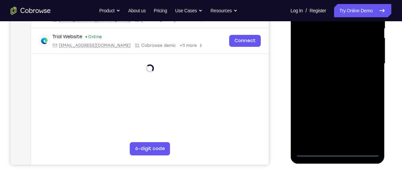
click at [344, 153] on div at bounding box center [337, 64] width 84 height 186
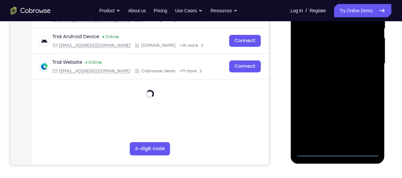
click at [344, 153] on div at bounding box center [337, 64] width 84 height 186
click at [371, 121] on div at bounding box center [337, 64] width 84 height 186
click at [312, 149] on div at bounding box center [337, 64] width 84 height 186
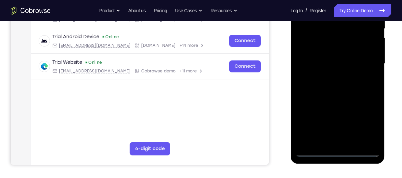
click at [371, 123] on div at bounding box center [337, 64] width 84 height 186
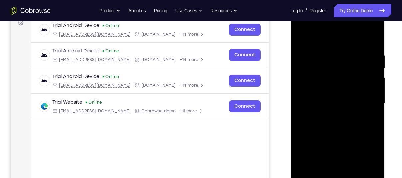
scroll to position [104, 0]
click at [328, 43] on div at bounding box center [337, 104] width 84 height 186
click at [362, 100] on div at bounding box center [337, 104] width 84 height 186
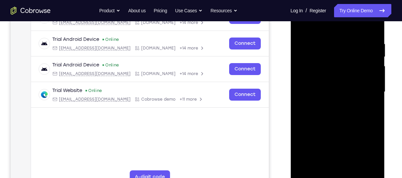
click at [330, 105] on div at bounding box center [337, 92] width 84 height 186
click at [312, 86] on div at bounding box center [337, 92] width 84 height 186
click at [310, 79] on div at bounding box center [337, 92] width 84 height 186
click at [316, 91] on div at bounding box center [337, 92] width 84 height 186
click at [318, 116] on div at bounding box center [337, 92] width 84 height 186
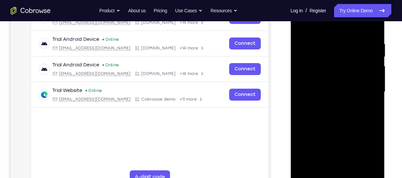
click at [326, 112] on div at bounding box center [337, 92] width 84 height 186
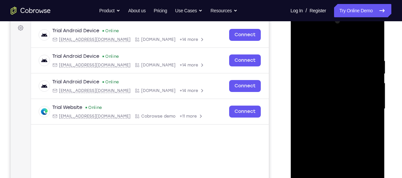
scroll to position [99, 0]
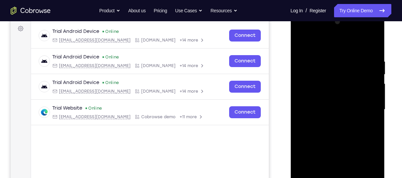
click at [320, 131] on div at bounding box center [337, 110] width 84 height 186
click at [320, 134] on div at bounding box center [337, 110] width 84 height 186
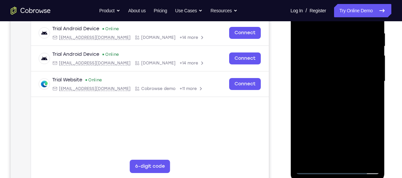
scroll to position [127, 0]
click at [356, 159] on div at bounding box center [337, 81] width 84 height 186
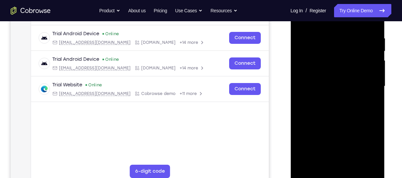
click at [352, 164] on div at bounding box center [337, 86] width 84 height 186
click at [348, 112] on div at bounding box center [337, 86] width 84 height 186
click at [352, 165] on div at bounding box center [337, 86] width 84 height 186
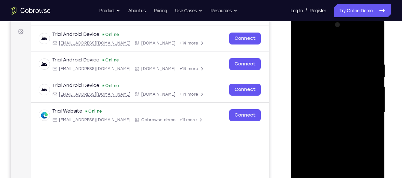
scroll to position [95, 0]
click at [323, 146] on div at bounding box center [337, 113] width 84 height 186
click at [344, 124] on div at bounding box center [337, 113] width 84 height 186
click at [317, 52] on div at bounding box center [337, 113] width 84 height 186
click at [320, 54] on div at bounding box center [337, 113] width 84 height 186
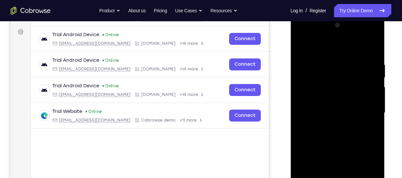
click at [322, 98] on div at bounding box center [337, 113] width 84 height 186
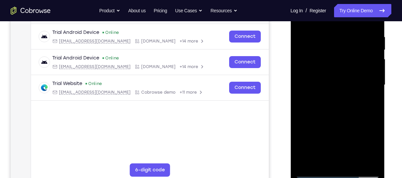
scroll to position [125, 0]
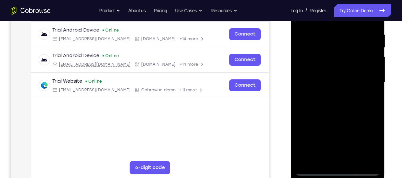
click at [307, 156] on div at bounding box center [337, 83] width 84 height 186
click at [306, 99] on div at bounding box center [337, 83] width 84 height 186
click at [341, 97] on div at bounding box center [337, 83] width 84 height 186
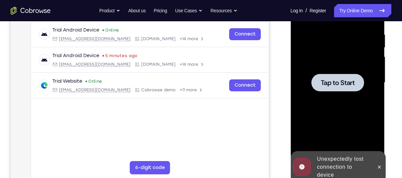
click at [326, 90] on div at bounding box center [337, 83] width 53 height 18
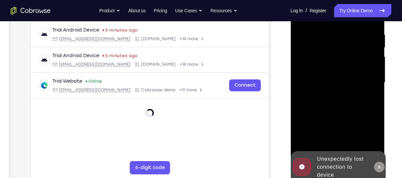
click at [378, 168] on icon at bounding box center [378, 167] width 5 height 5
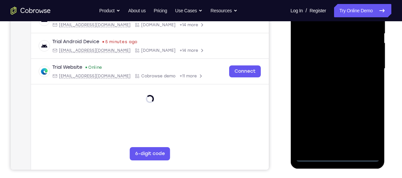
scroll to position [140, 0]
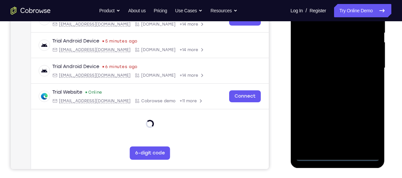
click at [338, 158] on div at bounding box center [337, 68] width 84 height 186
click at [369, 125] on div at bounding box center [337, 68] width 84 height 186
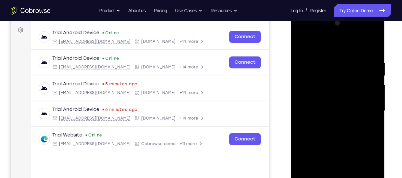
scroll to position [87, 0]
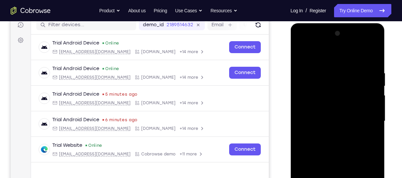
click at [310, 55] on div at bounding box center [337, 121] width 84 height 186
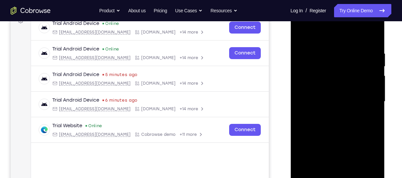
scroll to position [107, 0]
click at [309, 35] on div at bounding box center [337, 101] width 84 height 186
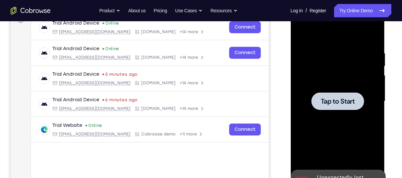
click at [318, 91] on div at bounding box center [337, 101] width 84 height 186
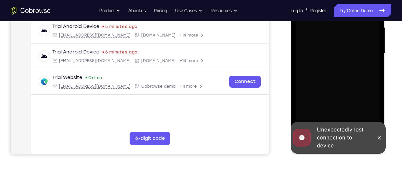
scroll to position [155, 0]
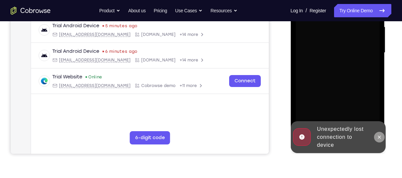
click at [377, 138] on icon at bounding box center [378, 137] width 5 height 5
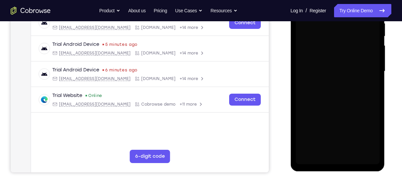
scroll to position [143, 0]
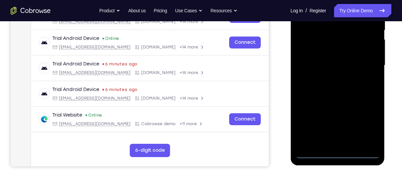
click at [336, 152] on div at bounding box center [337, 65] width 84 height 186
click at [369, 123] on div at bounding box center [337, 65] width 84 height 186
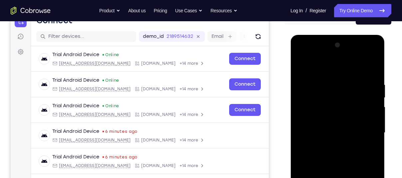
scroll to position [75, 0]
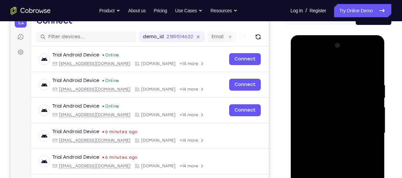
click at [323, 70] on div at bounding box center [337, 133] width 84 height 186
click at [366, 132] on div at bounding box center [337, 133] width 84 height 186
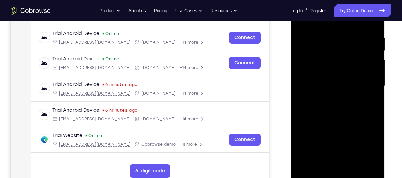
scroll to position [123, 0]
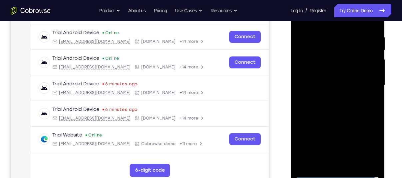
click at [329, 100] on div at bounding box center [337, 85] width 84 height 186
click at [322, 81] on div at bounding box center [337, 85] width 84 height 186
click at [315, 73] on div at bounding box center [337, 85] width 84 height 186
click at [314, 86] on div at bounding box center [337, 85] width 84 height 186
click at [367, 111] on div at bounding box center [337, 85] width 84 height 186
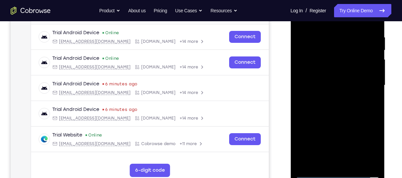
click at [347, 105] on div at bounding box center [337, 85] width 84 height 186
click at [318, 106] on div at bounding box center [337, 85] width 84 height 186
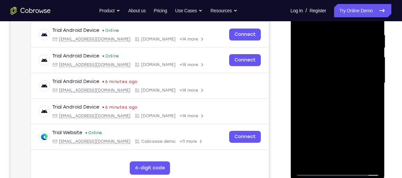
scroll to position [127, 0]
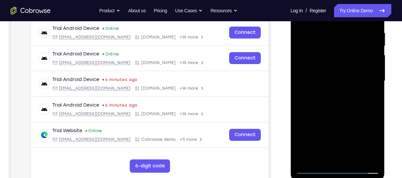
click at [352, 161] on div at bounding box center [337, 81] width 84 height 186
click at [342, 108] on div at bounding box center [337, 81] width 84 height 186
click at [351, 158] on div at bounding box center [337, 81] width 84 height 186
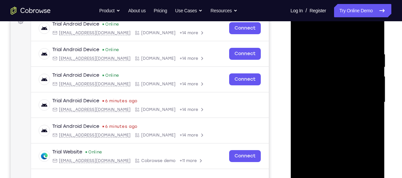
click at [333, 138] on div at bounding box center [337, 102] width 84 height 186
click at [316, 43] on div at bounding box center [337, 102] width 84 height 186
click at [316, 86] on div at bounding box center [337, 102] width 84 height 186
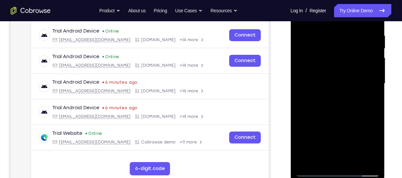
scroll to position [129, 0]
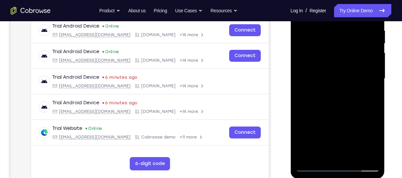
click at [313, 157] on div at bounding box center [337, 79] width 84 height 186
click at [371, 97] on div at bounding box center [337, 79] width 84 height 186
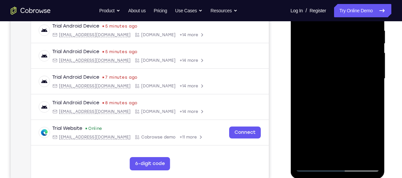
click at [360, 81] on div at bounding box center [337, 79] width 84 height 186
click at [349, 137] on div at bounding box center [337, 79] width 84 height 186
click at [337, 129] on div at bounding box center [337, 79] width 84 height 186
click at [317, 79] on div at bounding box center [337, 79] width 84 height 186
click at [314, 156] on div at bounding box center [337, 79] width 84 height 186
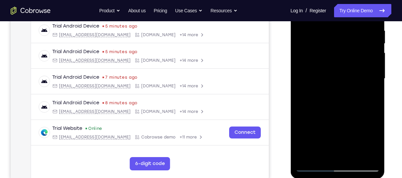
click at [368, 95] on div at bounding box center [337, 79] width 84 height 186
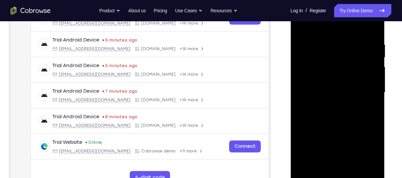
scroll to position [112, 0]
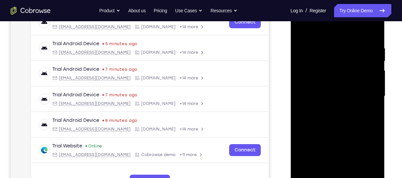
click at [302, 32] on div at bounding box center [337, 96] width 84 height 186
click at [303, 29] on div at bounding box center [337, 96] width 84 height 186
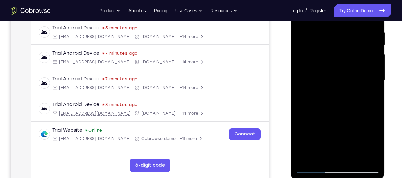
click at [375, 149] on div at bounding box center [337, 80] width 84 height 186
click at [325, 25] on div at bounding box center [337, 80] width 84 height 186
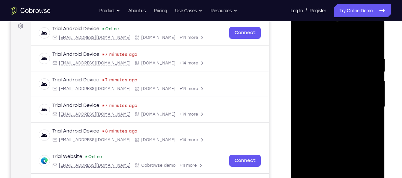
scroll to position [101, 0]
click at [372, 43] on div at bounding box center [337, 107] width 84 height 186
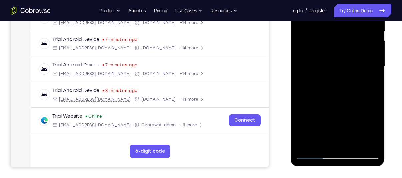
scroll to position [143, 0]
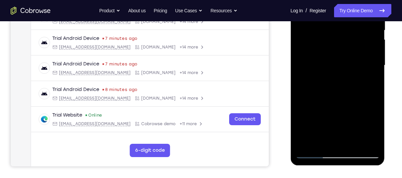
click at [322, 142] on div at bounding box center [337, 65] width 84 height 186
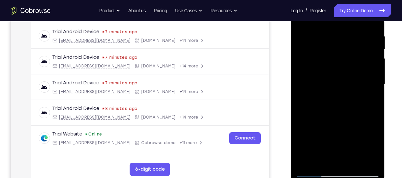
scroll to position [124, 0]
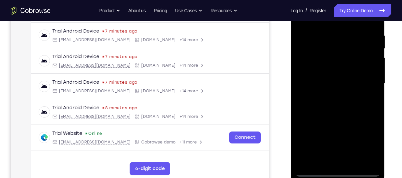
click at [352, 161] on div at bounding box center [337, 84] width 84 height 186
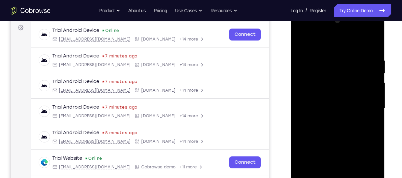
scroll to position [99, 0]
click at [302, 41] on div at bounding box center [337, 109] width 84 height 186
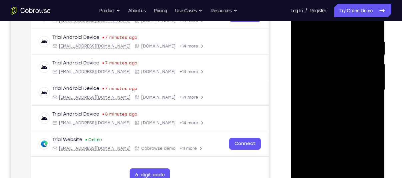
scroll to position [120, 0]
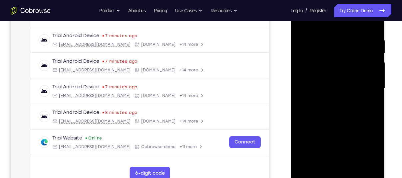
click at [353, 168] on div at bounding box center [337, 88] width 84 height 186
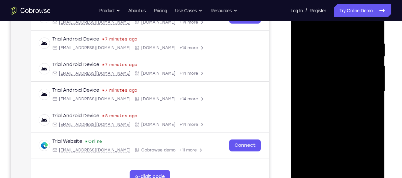
scroll to position [116, 0]
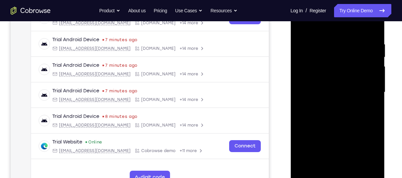
click at [302, 25] on div at bounding box center [337, 92] width 84 height 186
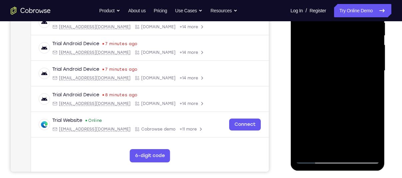
scroll to position [140, 0]
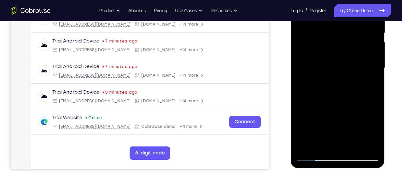
click at [322, 147] on div at bounding box center [337, 68] width 84 height 186
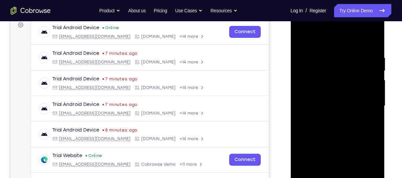
scroll to position [102, 0]
click at [340, 110] on div at bounding box center [337, 106] width 84 height 186
click at [373, 107] on div at bounding box center [337, 106] width 84 height 186
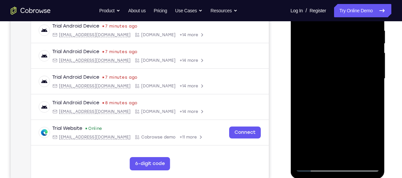
scroll to position [126, 0]
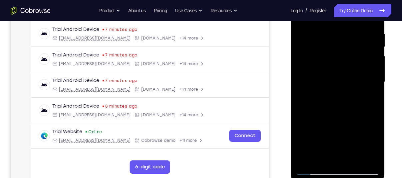
drag, startPoint x: 341, startPoint y: 116, endPoint x: 337, endPoint y: 103, distance: 13.8
click at [337, 103] on div at bounding box center [337, 82] width 84 height 186
drag, startPoint x: 344, startPoint y: 147, endPoint x: 336, endPoint y: 110, distance: 37.2
click at [336, 110] on div at bounding box center [337, 82] width 84 height 186
click at [375, 35] on div at bounding box center [337, 82] width 84 height 186
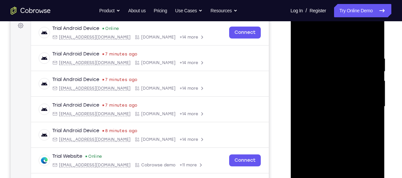
scroll to position [100, 0]
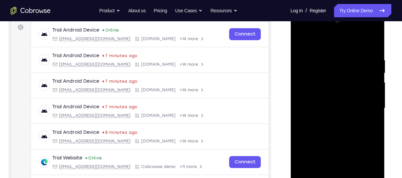
drag, startPoint x: 342, startPoint y: 83, endPoint x: 348, endPoint y: 126, distance: 43.7
click at [348, 126] on div at bounding box center [337, 108] width 84 height 186
click at [373, 102] on div at bounding box center [337, 108] width 84 height 186
click at [375, 107] on div at bounding box center [337, 108] width 84 height 186
click at [374, 105] on div at bounding box center [337, 108] width 84 height 186
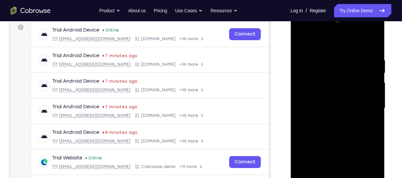
click at [374, 105] on div at bounding box center [337, 108] width 84 height 186
click at [373, 105] on div at bounding box center [337, 108] width 84 height 186
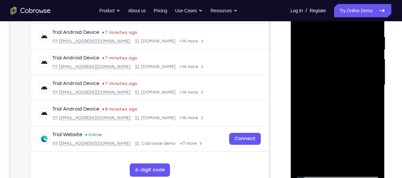
scroll to position [125, 0]
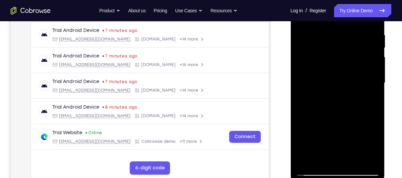
click at [354, 161] on div at bounding box center [337, 83] width 84 height 186
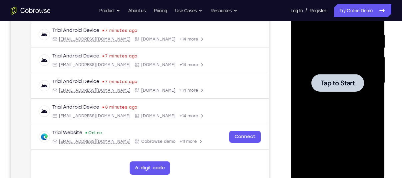
click at [365, 70] on div at bounding box center [337, 83] width 84 height 186
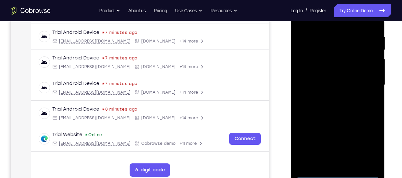
scroll to position [123, 0]
click at [337, 171] on div at bounding box center [337, 85] width 84 height 186
click at [336, 170] on div at bounding box center [337, 85] width 84 height 186
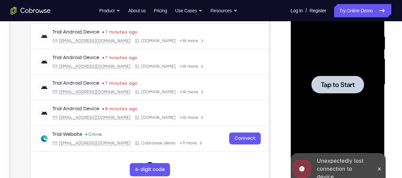
click at [348, 88] on span "Tap to Start" at bounding box center [337, 85] width 34 height 7
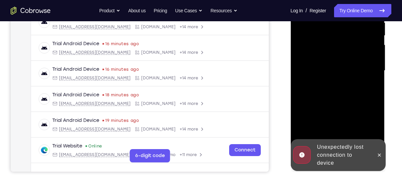
scroll to position [138, 0]
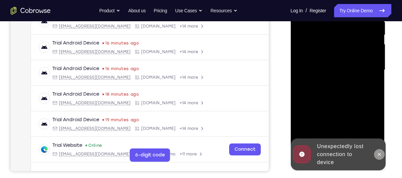
click at [381, 154] on icon at bounding box center [378, 154] width 5 height 5
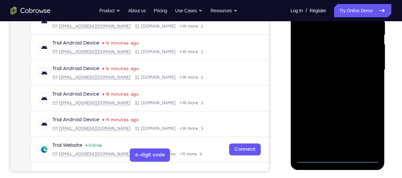
click at [370, 131] on div at bounding box center [337, 70] width 84 height 186
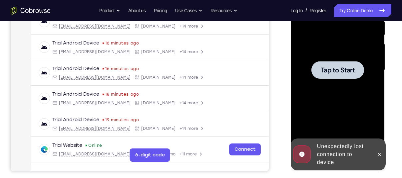
click at [336, 74] on span "Tap to Start" at bounding box center [337, 70] width 34 height 7
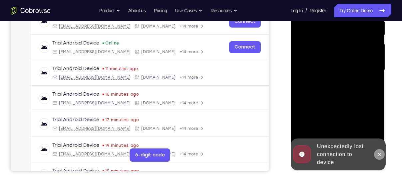
click at [378, 152] on icon at bounding box center [378, 154] width 5 height 5
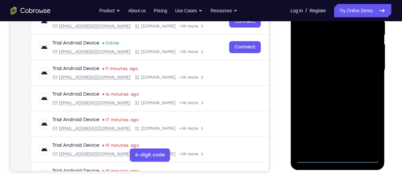
click at [338, 156] on div at bounding box center [337, 70] width 84 height 186
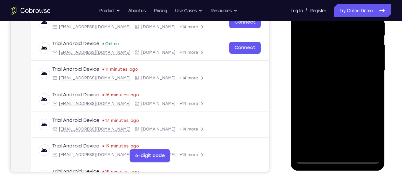
scroll to position [138, 0]
click at [338, 157] on div at bounding box center [337, 70] width 84 height 186
click at [375, 131] on div at bounding box center [337, 70] width 84 height 186
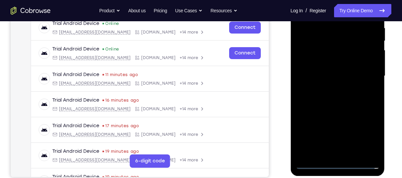
scroll to position [132, 0]
click at [368, 137] on div at bounding box center [337, 76] width 84 height 186
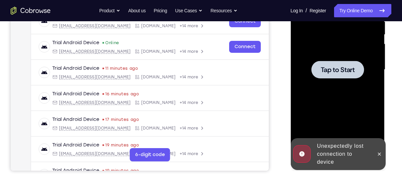
scroll to position [138, 0]
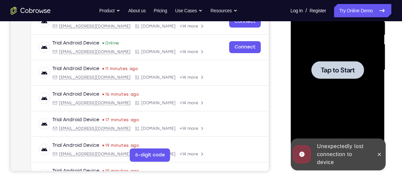
click at [324, 74] on span "Tap to Start" at bounding box center [337, 70] width 34 height 7
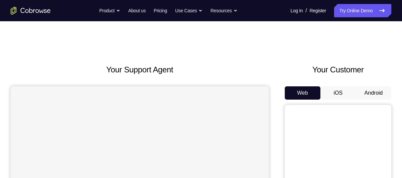
click at [376, 96] on button "Android" at bounding box center [373, 93] width 36 height 13
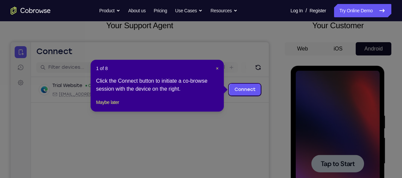
drag, startPoint x: 51, startPoint y: 94, endPoint x: 339, endPoint y: 161, distance: 296.2
click at [339, 161] on icon at bounding box center [203, 89] width 407 height 178
click at [327, 161] on icon at bounding box center [203, 89] width 407 height 178
click at [112, 106] on button "Maybe later" at bounding box center [107, 103] width 23 height 8
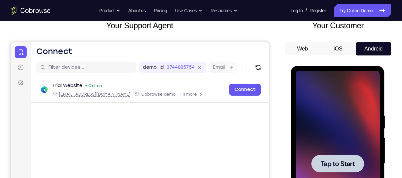
click at [333, 157] on div at bounding box center [337, 164] width 53 height 18
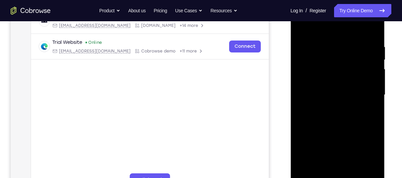
scroll to position [123, 0]
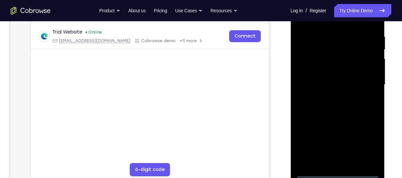
click at [338, 172] on div at bounding box center [337, 85] width 84 height 186
click at [368, 145] on div at bounding box center [337, 85] width 84 height 186
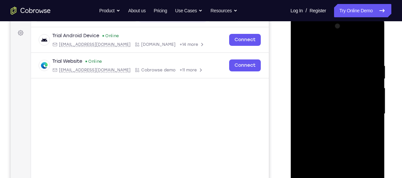
click at [302, 51] on div at bounding box center [337, 114] width 84 height 186
click at [364, 112] on div at bounding box center [337, 114] width 84 height 186
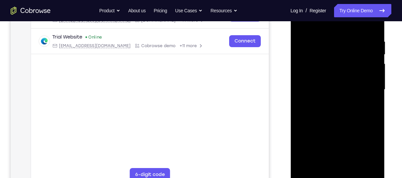
scroll to position [119, 0]
click at [331, 103] on div at bounding box center [337, 89] width 84 height 186
click at [330, 102] on div at bounding box center [337, 89] width 84 height 186
click at [322, 79] on div at bounding box center [337, 89] width 84 height 186
click at [311, 75] on div at bounding box center [337, 89] width 84 height 186
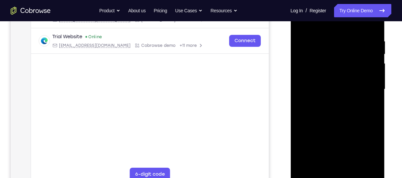
click at [312, 86] on div at bounding box center [337, 89] width 84 height 186
click at [310, 108] on div at bounding box center [337, 89] width 84 height 186
click at [343, 116] on div at bounding box center [337, 89] width 84 height 186
click at [352, 169] on div at bounding box center [337, 89] width 84 height 186
click at [332, 125] on div at bounding box center [337, 89] width 84 height 186
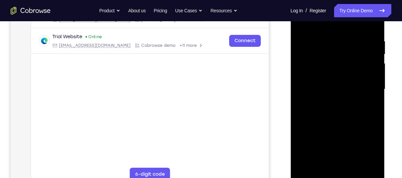
click at [316, 89] on div at bounding box center [337, 89] width 84 height 186
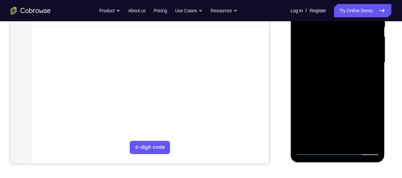
scroll to position [145, 0]
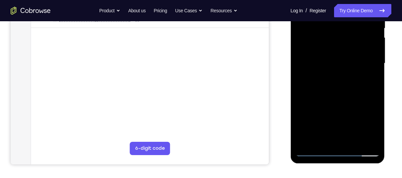
click at [315, 150] on div at bounding box center [337, 63] width 84 height 186
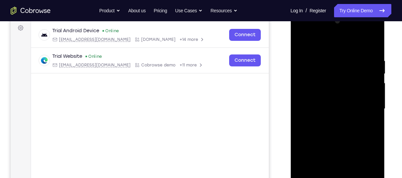
scroll to position [98, 0]
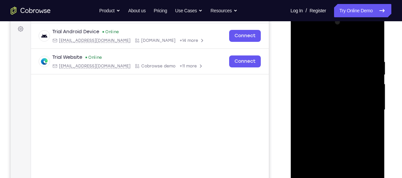
drag, startPoint x: 310, startPoint y: 47, endPoint x: 301, endPoint y: 23, distance: 25.5
click at [301, 23] on div at bounding box center [337, 110] width 84 height 186
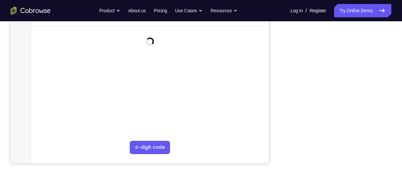
scroll to position [122, 0]
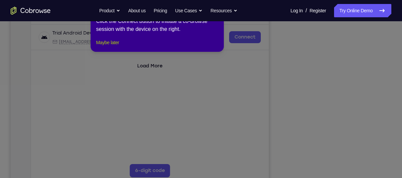
drag, startPoint x: 115, startPoint y: 51, endPoint x: 135, endPoint y: 87, distance: 41.1
click at [115, 47] on button "Maybe later" at bounding box center [107, 43] width 23 height 8
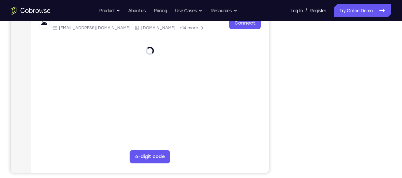
scroll to position [137, 0]
click at [281, 106] on div "Your Support Agent Your Customer Web iOS Android" at bounding box center [201, 50] width 380 height 246
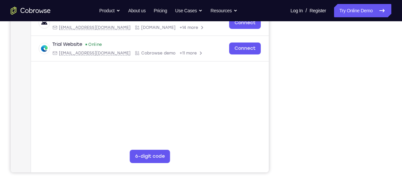
click at [269, 109] on div "Your Support Agent Your Customer Web iOS Android" at bounding box center [201, 50] width 380 height 246
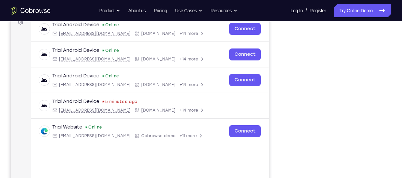
scroll to position [105, 0]
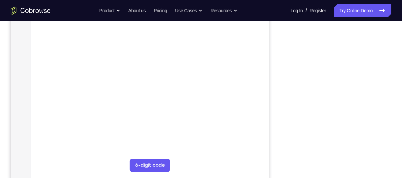
scroll to position [128, 0]
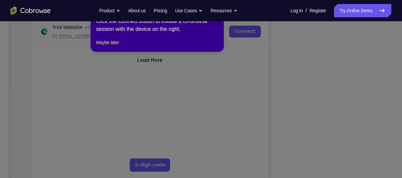
click at [373, 140] on icon at bounding box center [203, 89] width 407 height 179
click at [364, 138] on icon at bounding box center [203, 89] width 407 height 179
click at [95, 52] on div "1 of 8 × Click the Connect button to initiate a co-browse session with the devi…" at bounding box center [157, 26] width 133 height 52
click at [373, 144] on icon at bounding box center [203, 89] width 407 height 179
click at [114, 47] on button "Maybe later" at bounding box center [107, 43] width 23 height 8
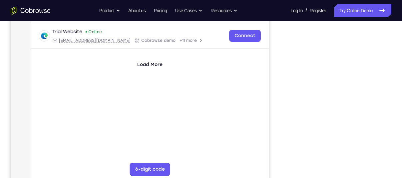
scroll to position [123, 0]
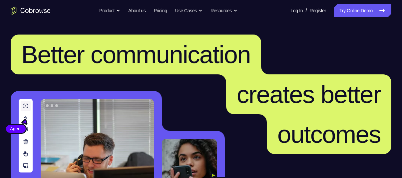
click at [383, 46] on h1 "Better communication creates better outcomes" at bounding box center [201, 95] width 380 height 120
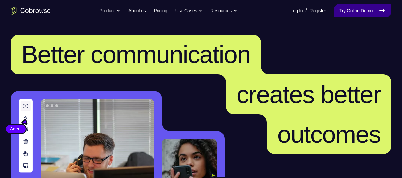
click at [362, 8] on link "Try Online Demo" at bounding box center [362, 10] width 57 height 13
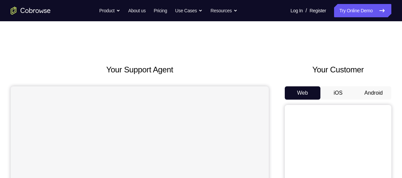
click at [362, 91] on button "Android" at bounding box center [373, 93] width 36 height 13
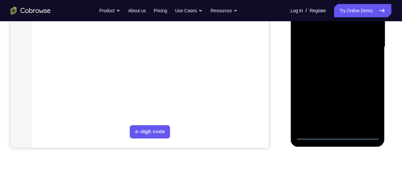
scroll to position [168, 0]
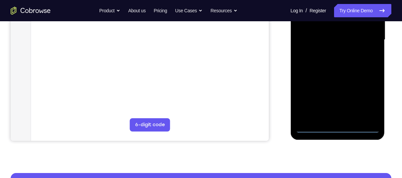
click at [343, 127] on div at bounding box center [337, 40] width 84 height 186
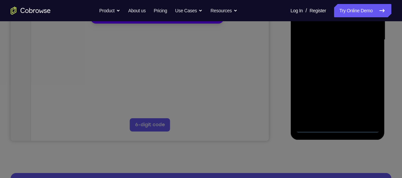
click at [119, 21] on nav "Go back Powerful, Flexible and Trustworthy. Avoid all extra friction for both A…" at bounding box center [201, 10] width 402 height 21
click at [361, 101] on icon at bounding box center [203, 69] width 407 height 219
click at [119, 18] on button "Maybe later" at bounding box center [107, 14] width 23 height 8
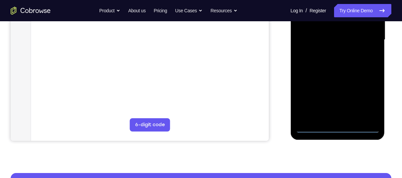
click at [366, 100] on div at bounding box center [337, 40] width 84 height 186
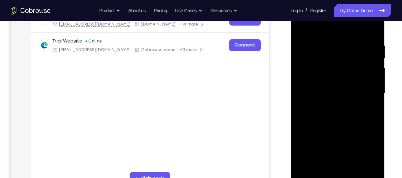
scroll to position [95, 0]
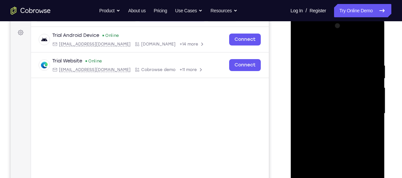
click at [320, 42] on div at bounding box center [337, 114] width 84 height 186
click at [363, 114] on div at bounding box center [337, 114] width 84 height 186
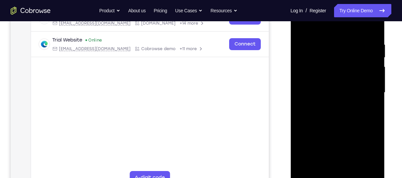
scroll to position [117, 0]
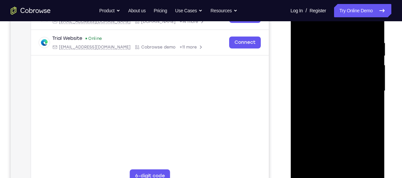
click at [333, 103] on div at bounding box center [337, 91] width 84 height 186
click at [318, 80] on div at bounding box center [337, 91] width 84 height 186
click at [314, 78] on div at bounding box center [337, 91] width 84 height 186
click at [309, 91] on div at bounding box center [337, 91] width 84 height 186
click at [314, 115] on div at bounding box center [337, 91] width 84 height 186
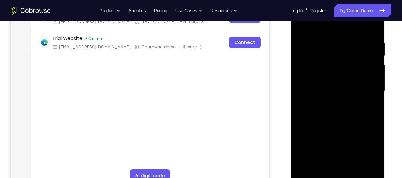
click at [332, 107] on div at bounding box center [337, 91] width 84 height 186
click at [339, 119] on div at bounding box center [337, 91] width 84 height 186
click at [351, 169] on div at bounding box center [337, 91] width 84 height 186
click at [332, 126] on div at bounding box center [337, 91] width 84 height 186
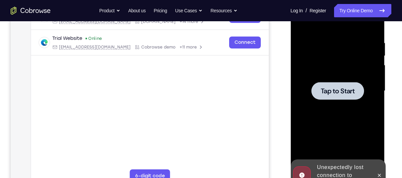
click at [324, 125] on div at bounding box center [337, 91] width 84 height 186
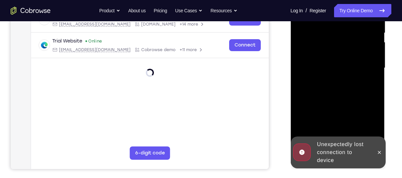
scroll to position [140, 0]
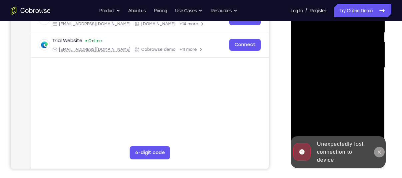
click at [378, 150] on icon at bounding box center [378, 152] width 5 height 5
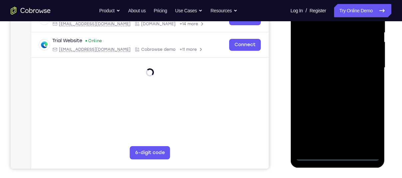
click at [332, 155] on div at bounding box center [337, 68] width 84 height 186
click at [362, 129] on div at bounding box center [337, 68] width 84 height 186
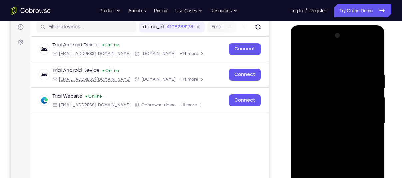
scroll to position [85, 0]
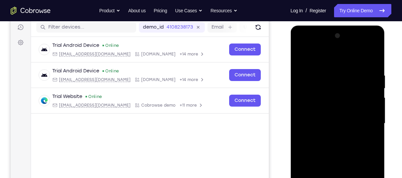
click at [306, 55] on div at bounding box center [337, 124] width 84 height 186
click at [368, 122] on div at bounding box center [337, 124] width 84 height 186
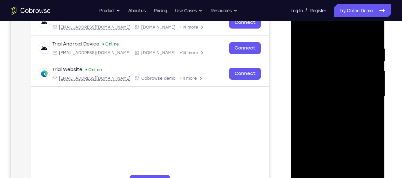
scroll to position [112, 0]
click at [330, 107] on div at bounding box center [337, 96] width 84 height 186
click at [313, 87] on div at bounding box center [337, 96] width 84 height 186
click at [310, 83] on div at bounding box center [337, 96] width 84 height 186
click at [310, 91] on div at bounding box center [337, 96] width 84 height 186
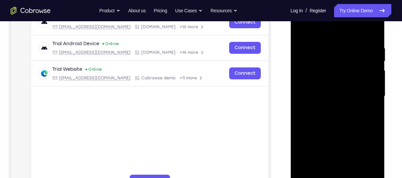
click at [311, 97] on div at bounding box center [337, 96] width 84 height 186
click at [316, 121] on div at bounding box center [337, 96] width 84 height 186
click at [340, 113] on div at bounding box center [337, 96] width 84 height 186
click at [309, 119] on div at bounding box center [337, 96] width 84 height 186
click at [314, 115] on div at bounding box center [337, 96] width 84 height 186
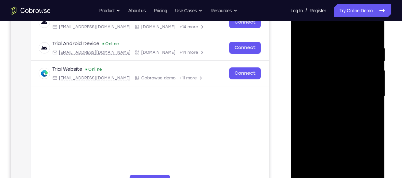
click at [356, 174] on div at bounding box center [337, 96] width 84 height 186
click at [344, 125] on div at bounding box center [337, 96] width 84 height 186
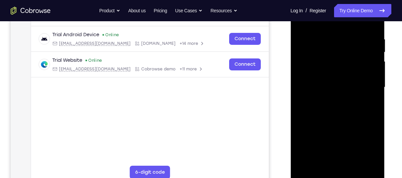
scroll to position [121, 0]
click at [347, 114] on div at bounding box center [337, 87] width 84 height 186
click at [352, 165] on div at bounding box center [337, 87] width 84 height 186
click at [327, 121] on div at bounding box center [337, 87] width 84 height 186
click at [335, 87] on div at bounding box center [337, 87] width 84 height 186
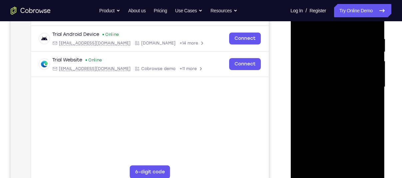
click at [335, 116] on div at bounding box center [337, 87] width 84 height 186
click at [315, 151] on div at bounding box center [337, 87] width 84 height 186
click at [314, 164] on div at bounding box center [337, 87] width 84 height 186
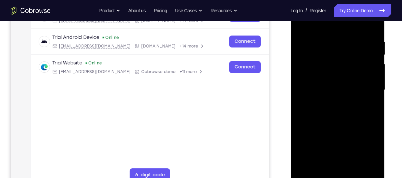
scroll to position [118, 0]
click at [319, 66] on div at bounding box center [337, 90] width 84 height 186
click at [301, 27] on div at bounding box center [337, 90] width 84 height 186
